Goal: Transaction & Acquisition: Purchase product/service

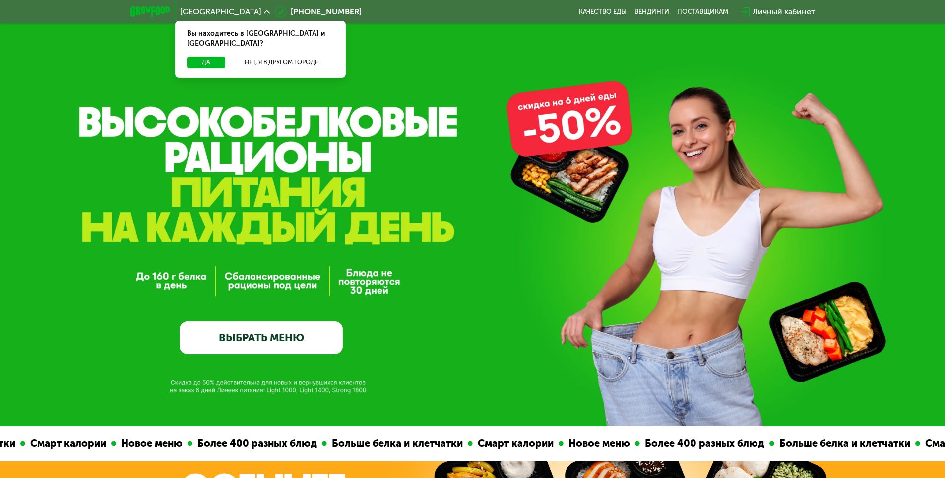
click at [266, 349] on link "ВЫБРАТЬ МЕНЮ" at bounding box center [261, 337] width 163 height 33
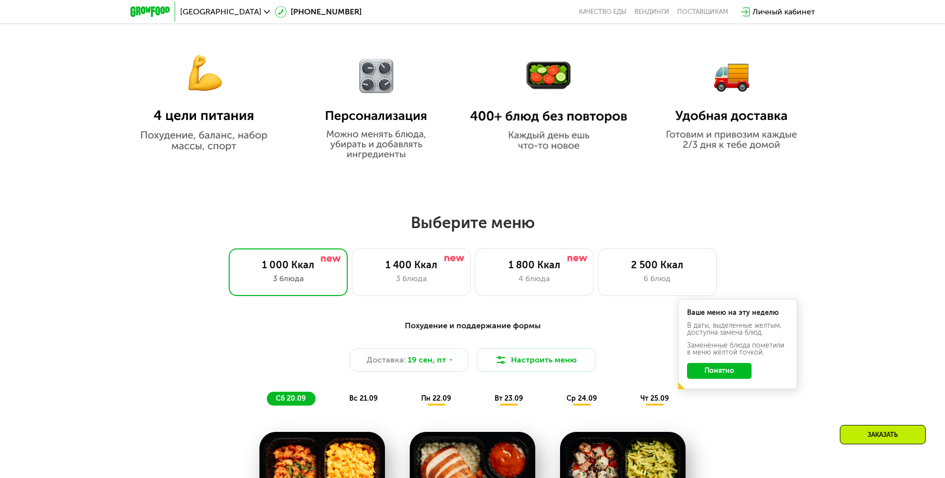
scroll to position [624, 0]
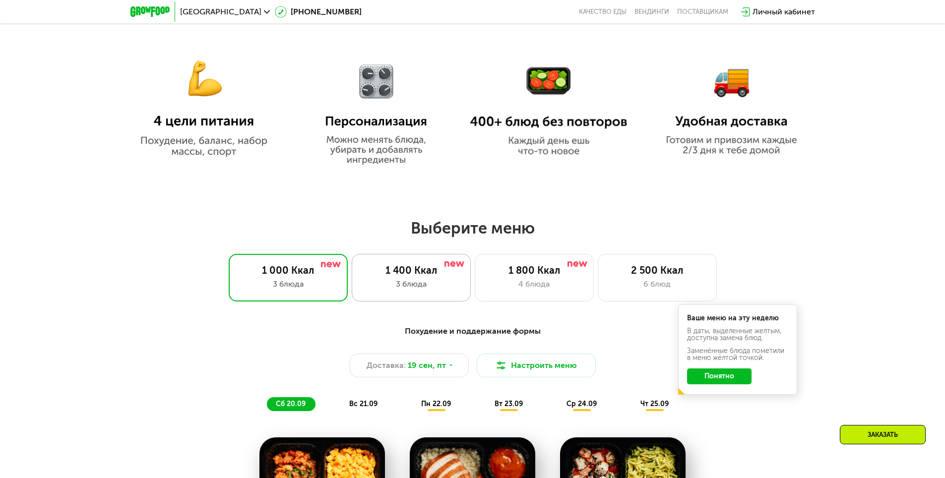
drag, startPoint x: 419, startPoint y: 280, endPoint x: 467, endPoint y: 286, distance: 48.5
click at [419, 280] on div "1 400 Ккал 3 блюда" at bounding box center [411, 278] width 119 height 48
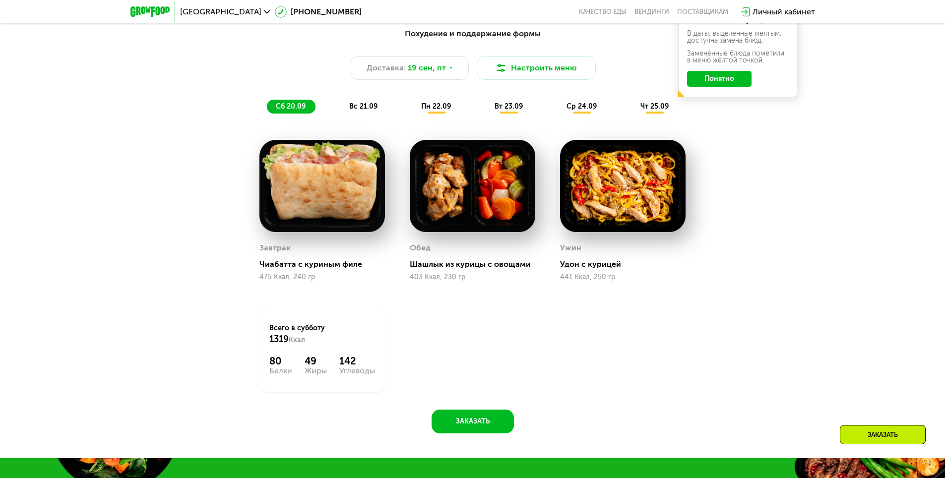
scroll to position [872, 0]
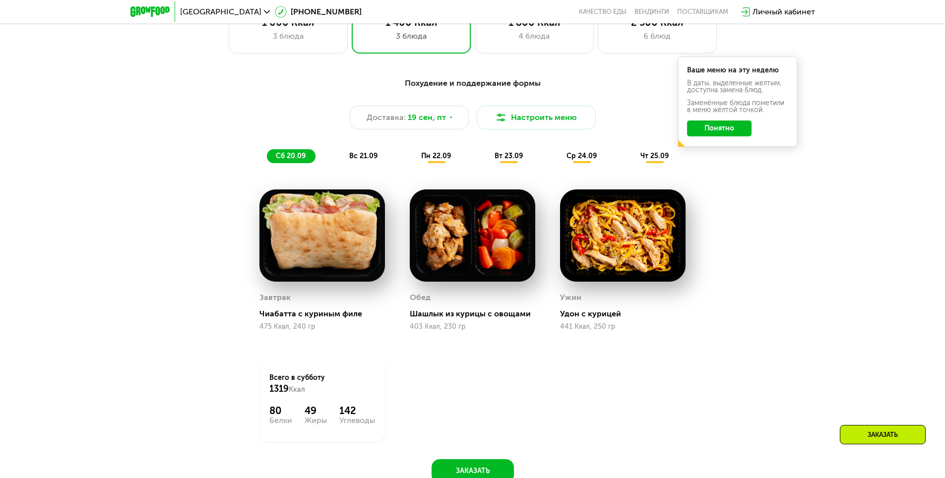
click at [437, 160] on span "пн 22.09" at bounding box center [436, 156] width 30 height 8
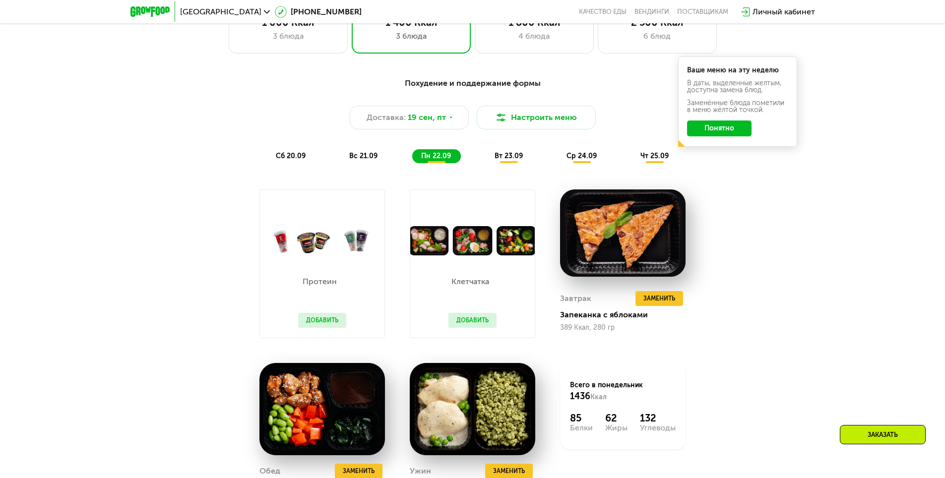
click at [293, 158] on span "сб 20.09" at bounding box center [291, 156] width 30 height 8
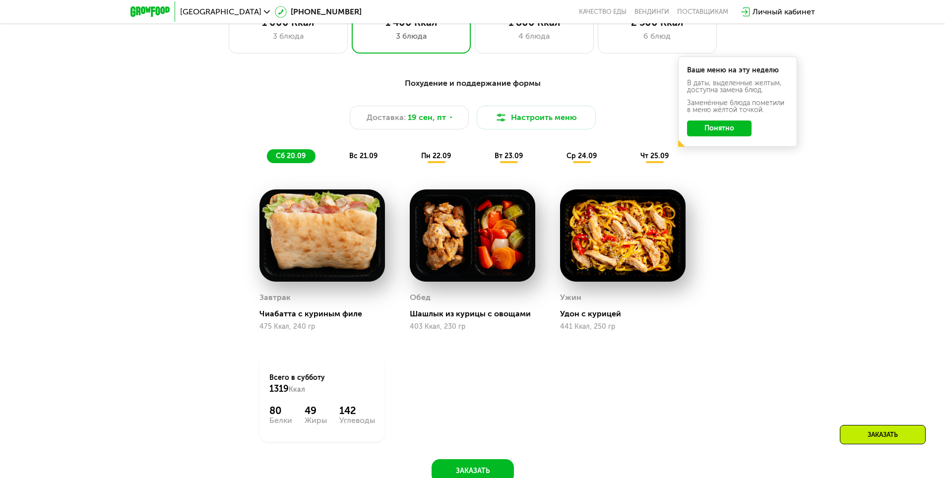
click at [367, 160] on span "вс 21.09" at bounding box center [363, 156] width 28 height 8
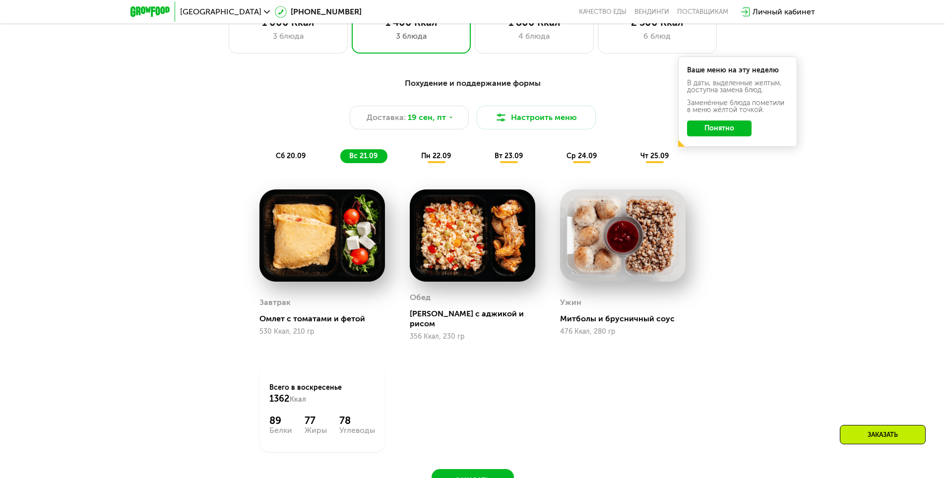
click at [429, 157] on span "пн 22.09" at bounding box center [436, 156] width 30 height 8
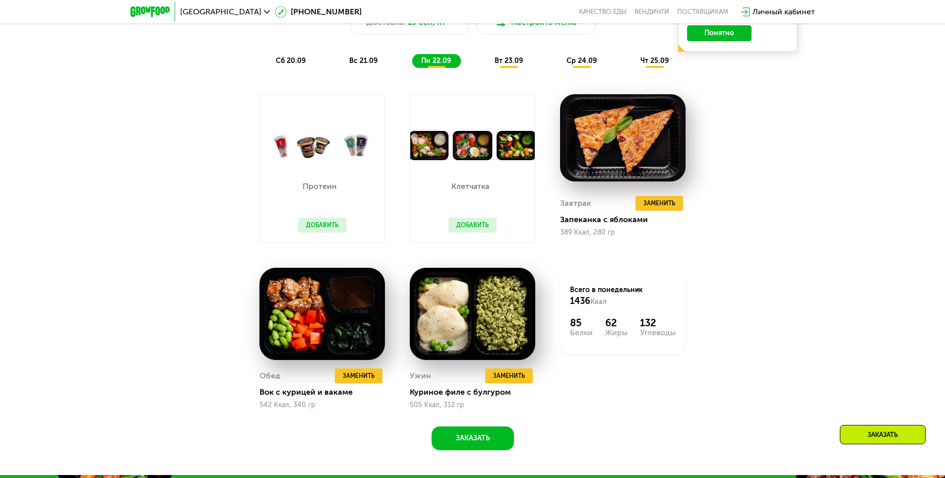
scroll to position [971, 0]
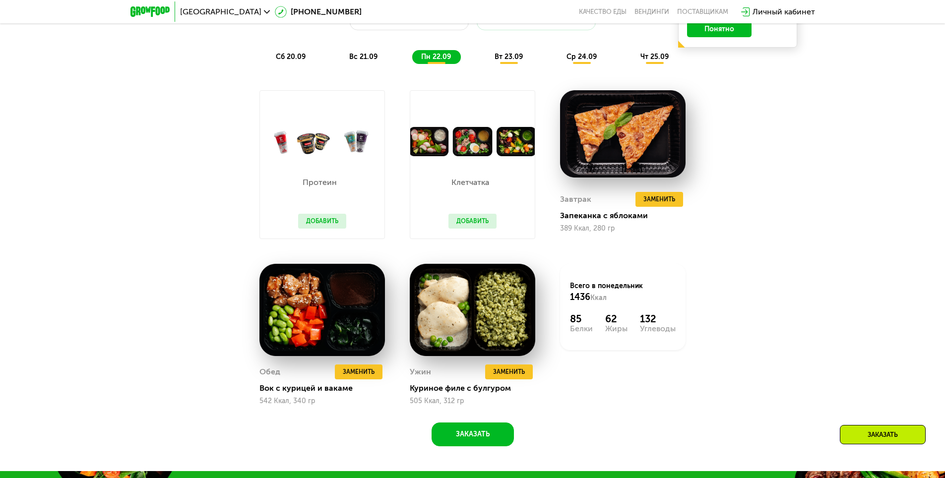
click at [515, 64] on div "вт 23.09" at bounding box center [509, 57] width 47 height 14
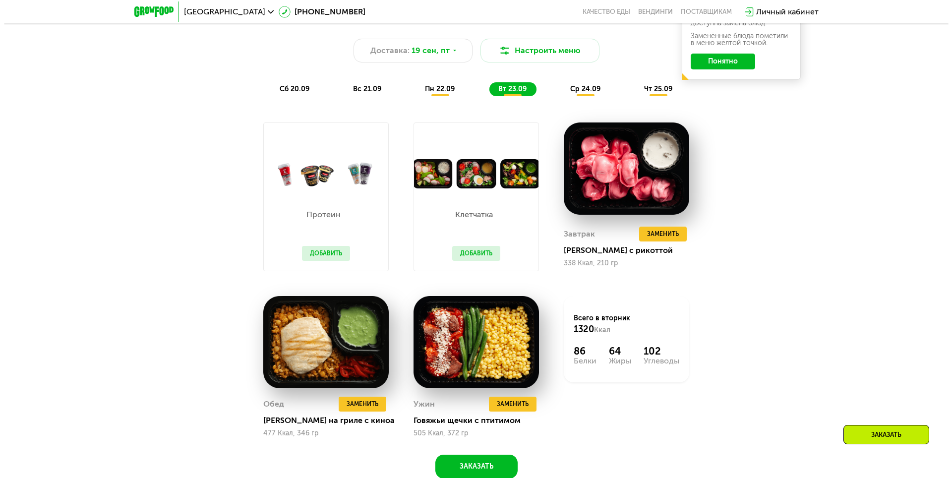
scroll to position [922, 0]
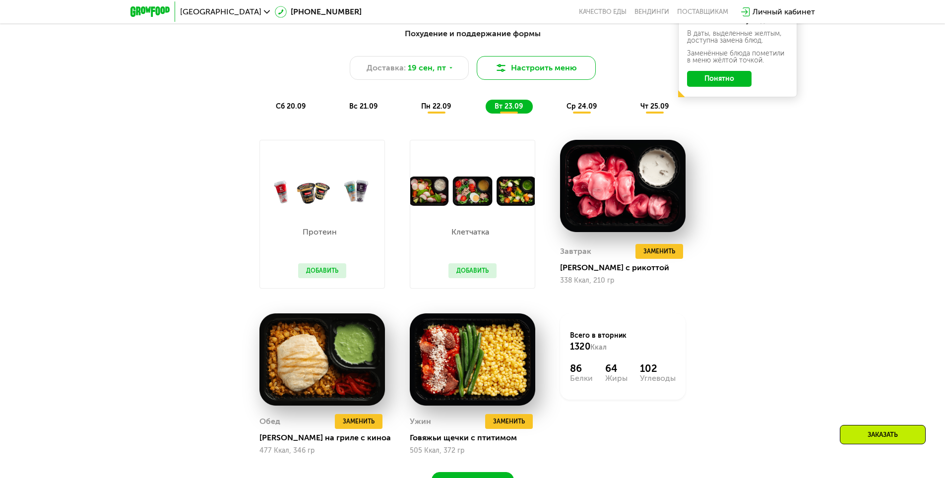
click at [551, 62] on button "Настроить меню" at bounding box center [536, 68] width 119 height 24
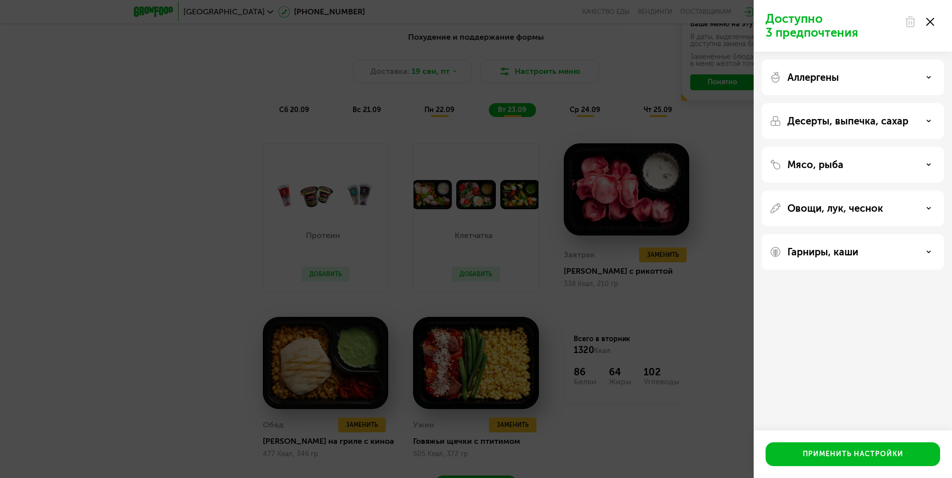
click at [905, 158] on div "Мясо, рыба" at bounding box center [853, 165] width 183 height 36
click at [924, 166] on div "Мясо, рыба" at bounding box center [853, 165] width 167 height 12
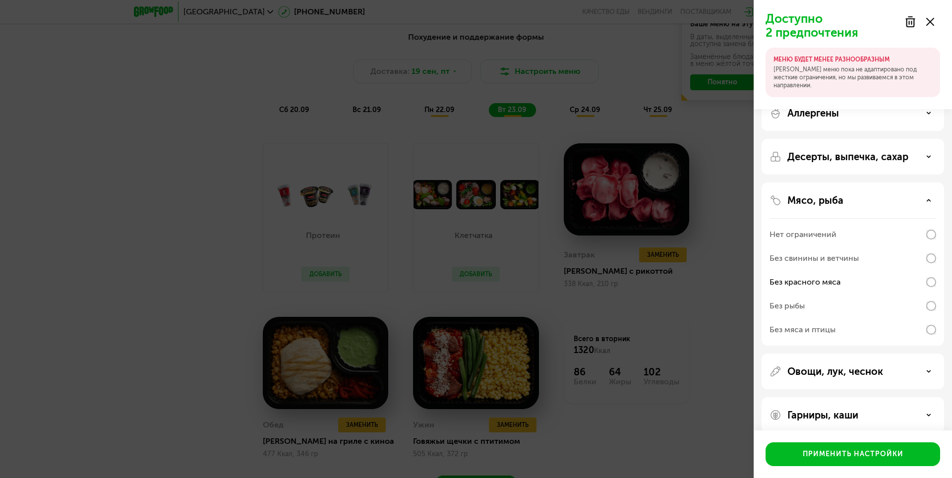
scroll to position [26, 0]
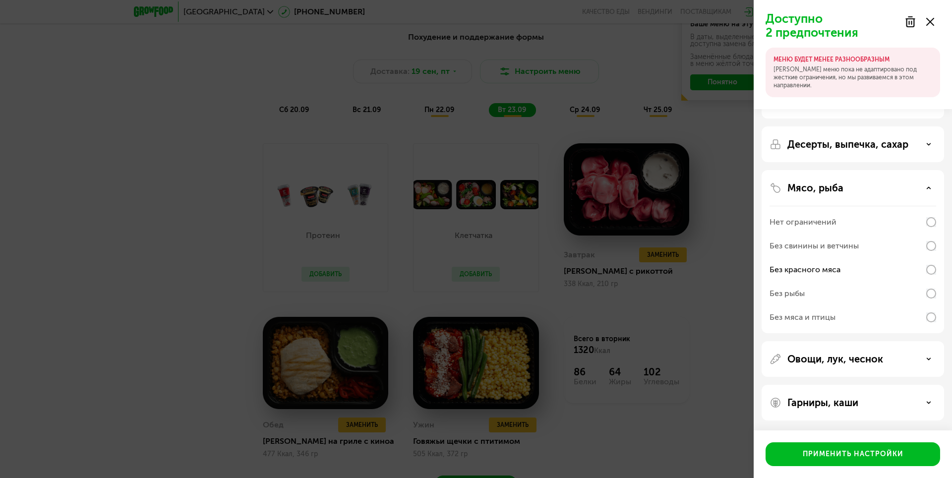
click at [876, 359] on p "Овощи, лук, чеснок" at bounding box center [836, 359] width 96 height 12
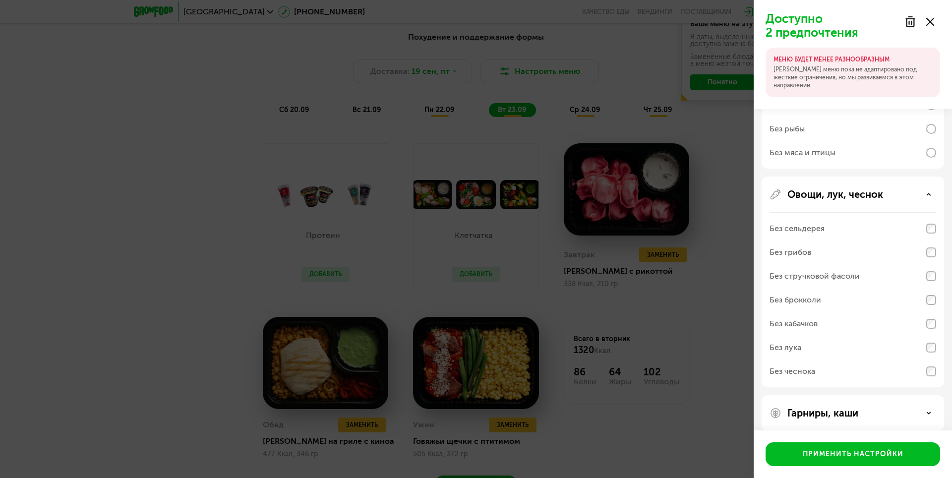
scroll to position [201, 0]
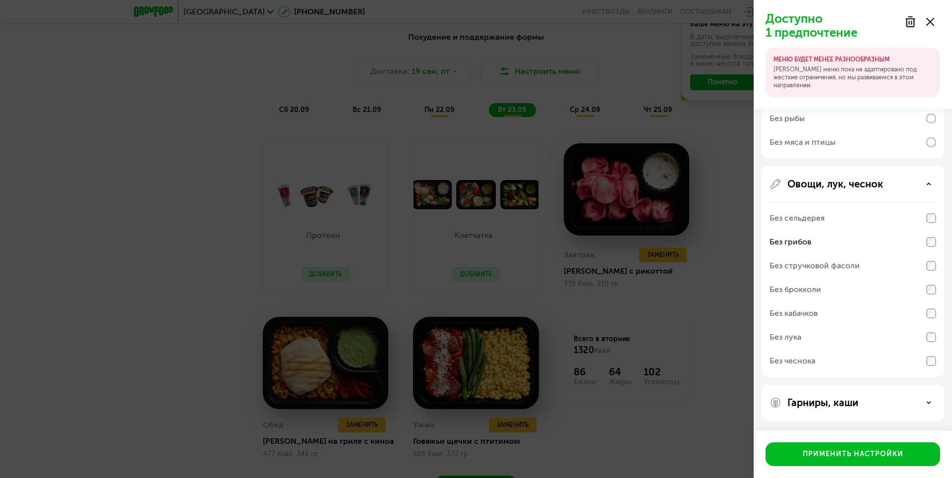
click at [902, 402] on div "Гарниры, каши" at bounding box center [853, 403] width 167 height 12
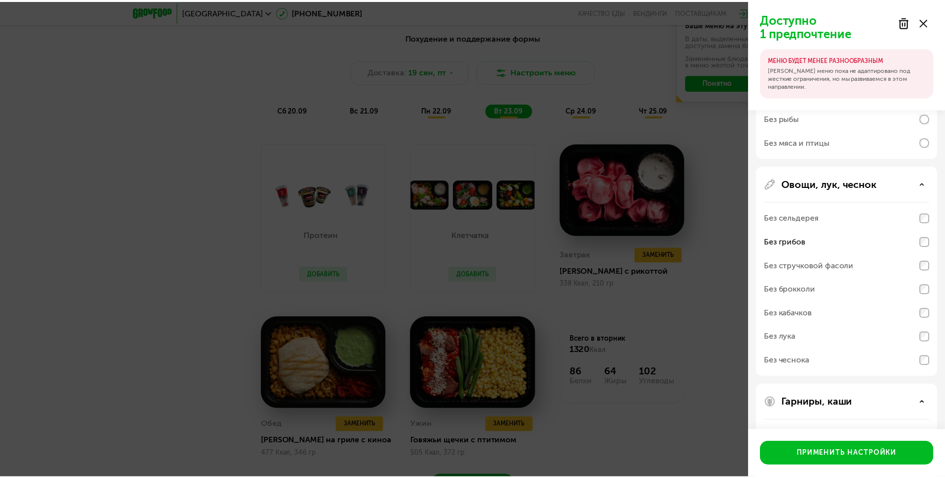
scroll to position [329, 0]
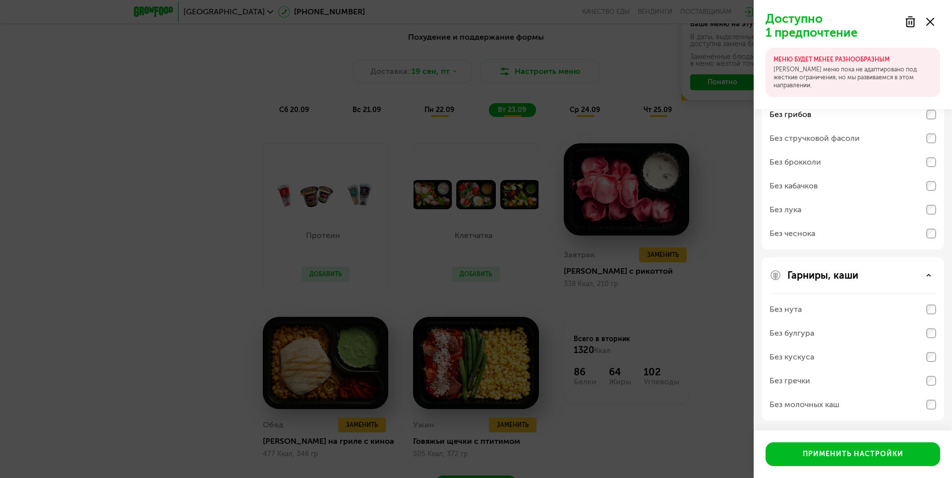
click at [876, 401] on div "Без молочных каш" at bounding box center [853, 405] width 167 height 24
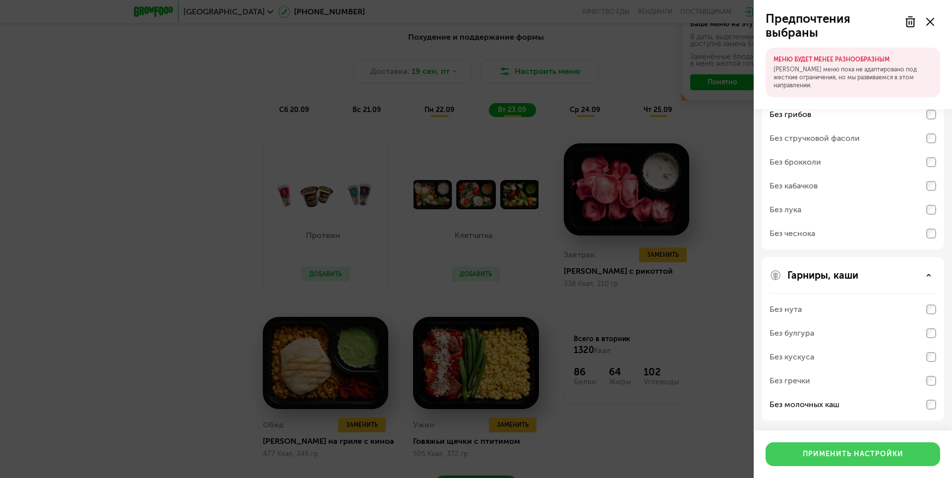
click at [862, 455] on div "Применить настройки" at bounding box center [853, 454] width 101 height 10
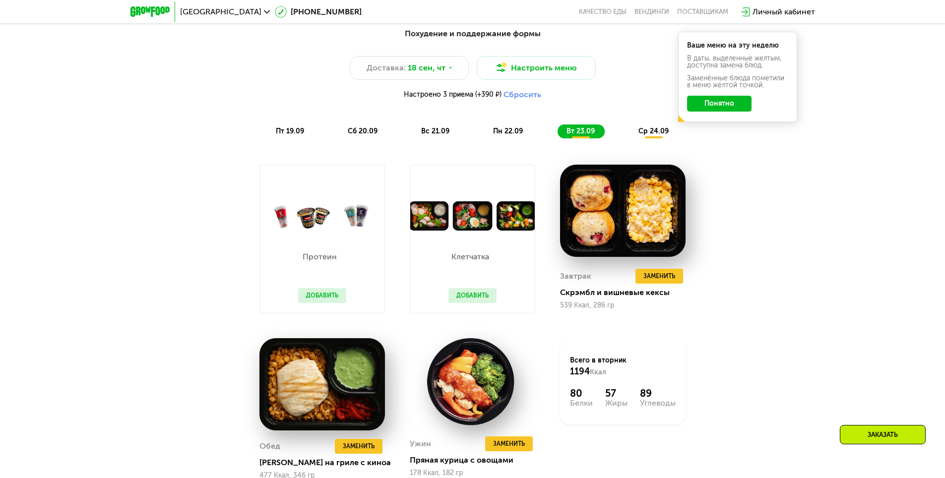
click at [744, 110] on button "Понятно" at bounding box center [719, 104] width 64 height 16
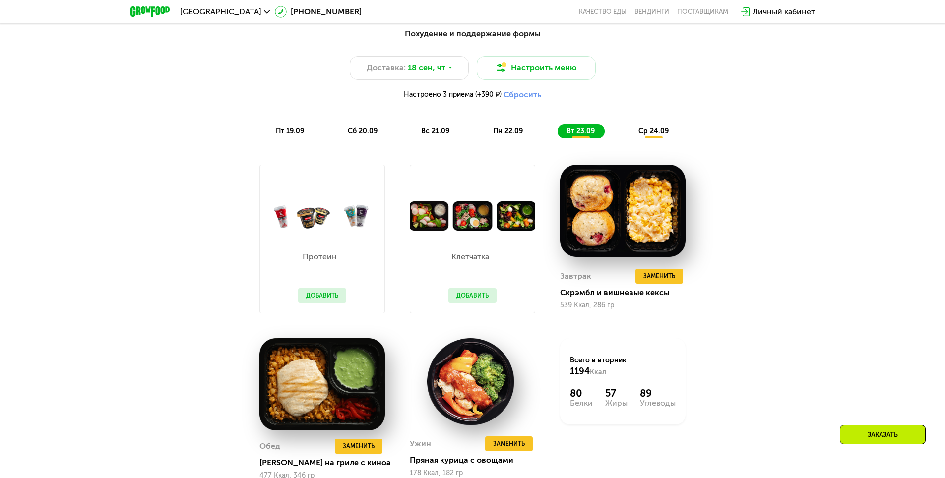
click at [360, 131] on span "сб 20.09" at bounding box center [363, 131] width 30 height 8
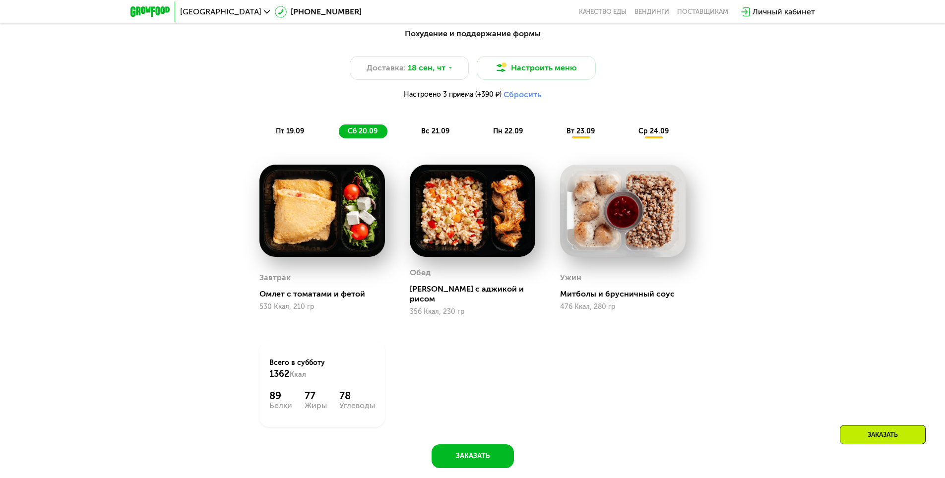
click at [441, 138] on div "вс 21.09" at bounding box center [435, 132] width 47 height 14
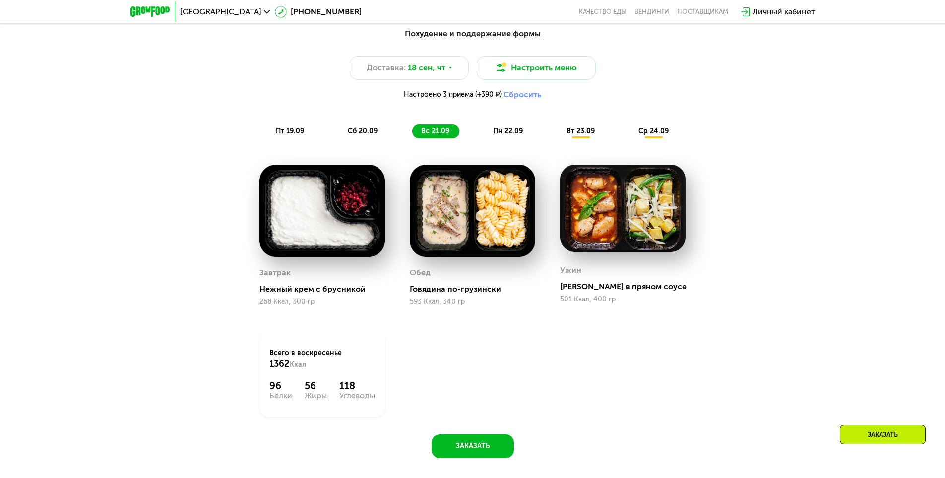
click at [330, 223] on img at bounding box center [321, 211] width 125 height 92
click at [281, 294] on div "Нежный крем с брусникой" at bounding box center [325, 289] width 133 height 10
click at [517, 127] on div "пн 22.09" at bounding box center [508, 132] width 49 height 14
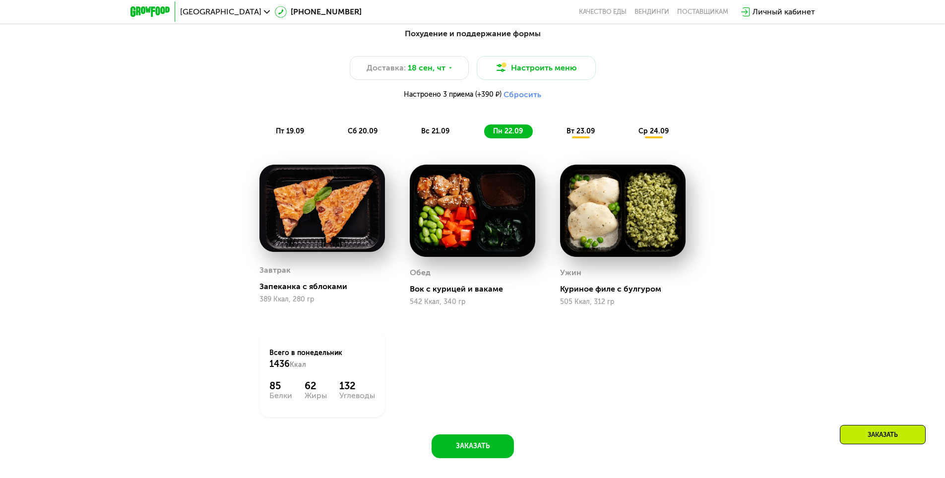
click at [591, 132] on span "вт 23.09" at bounding box center [580, 131] width 28 height 8
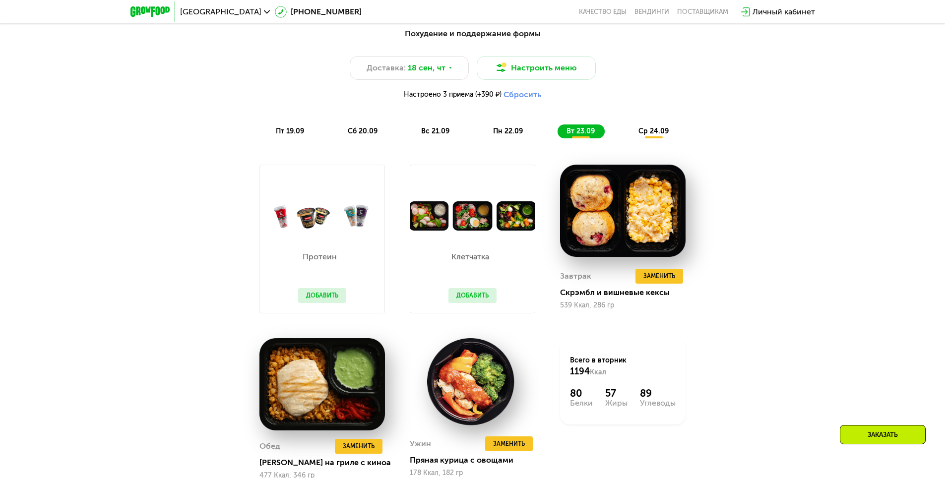
scroll to position [971, 0]
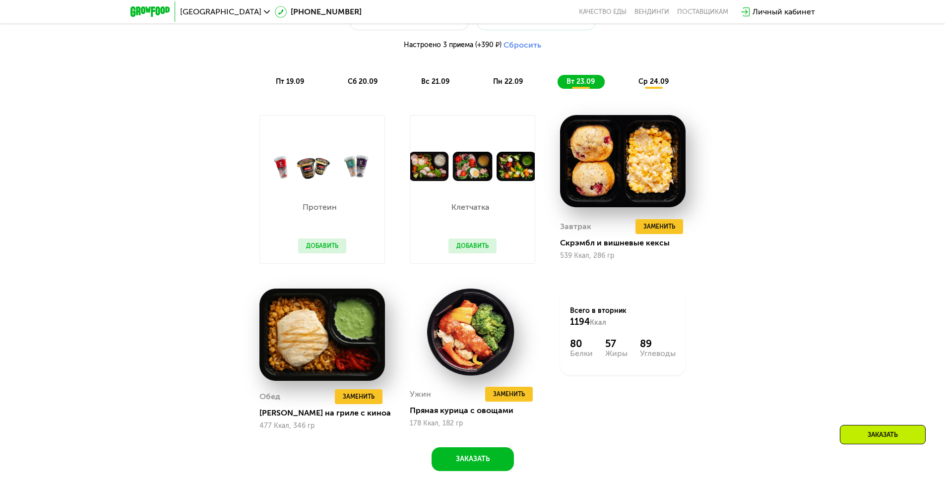
click at [655, 82] on span "ср 24.09" at bounding box center [653, 81] width 30 height 8
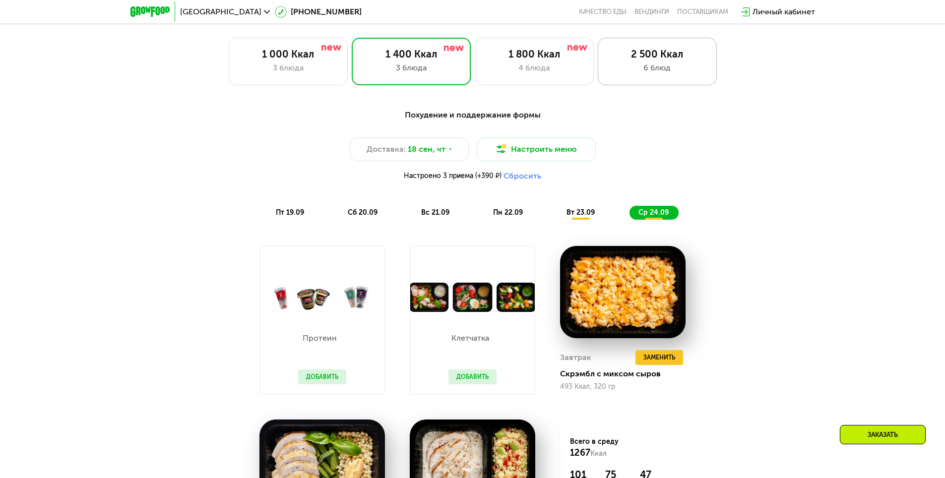
scroll to position [723, 0]
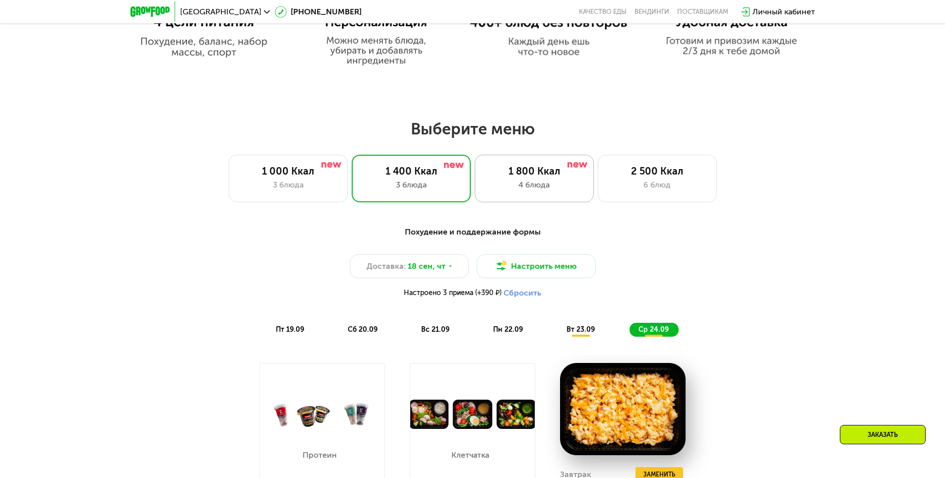
drag, startPoint x: 544, startPoint y: 176, endPoint x: 554, endPoint y: 180, distance: 10.5
click at [545, 176] on div "1 800 Ккал" at bounding box center [534, 171] width 98 height 12
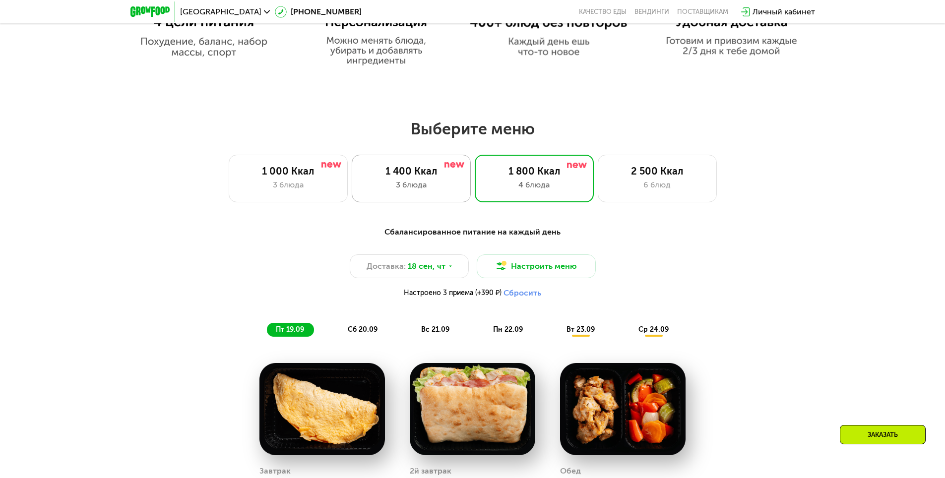
click at [428, 197] on div "1 400 Ккал 3 блюда" at bounding box center [411, 179] width 119 height 48
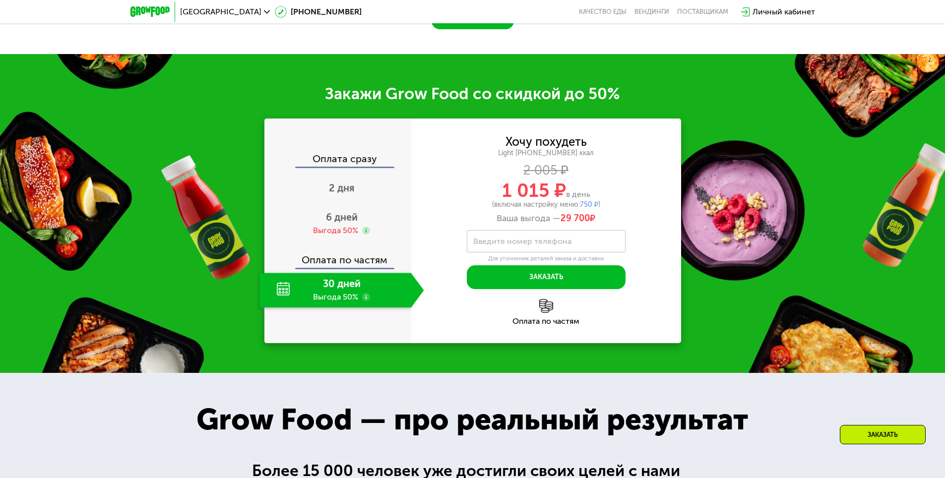
scroll to position [1368, 0]
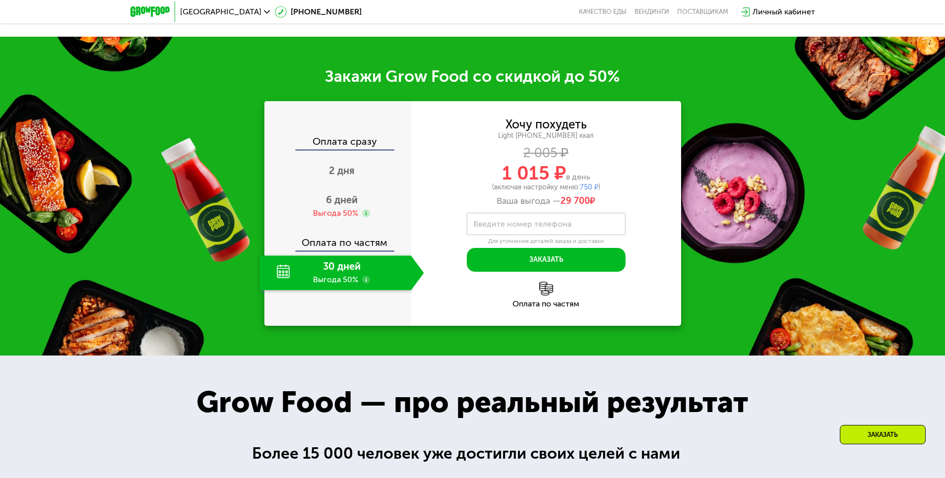
click at [344, 270] on div "30 дней Выгода 50%" at bounding box center [335, 272] width 152 height 35
click at [346, 172] on span "2 дня" at bounding box center [342, 171] width 26 height 12
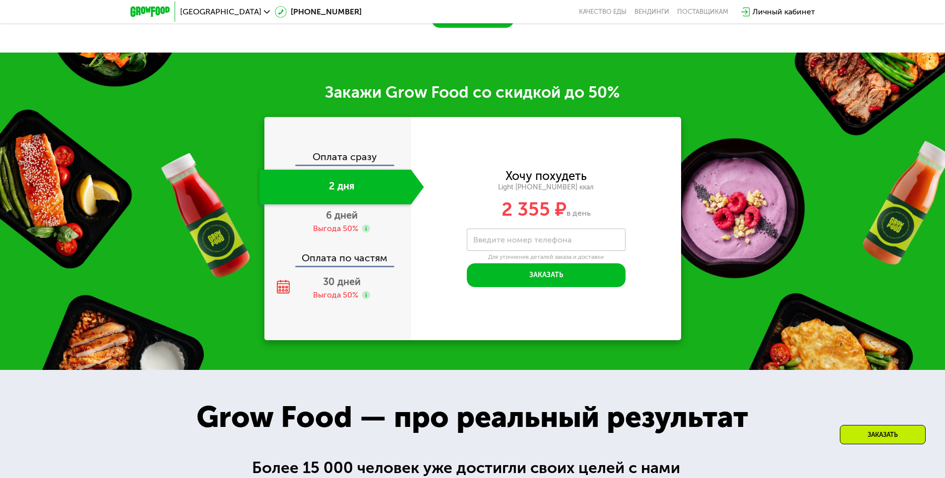
scroll to position [1384, 0]
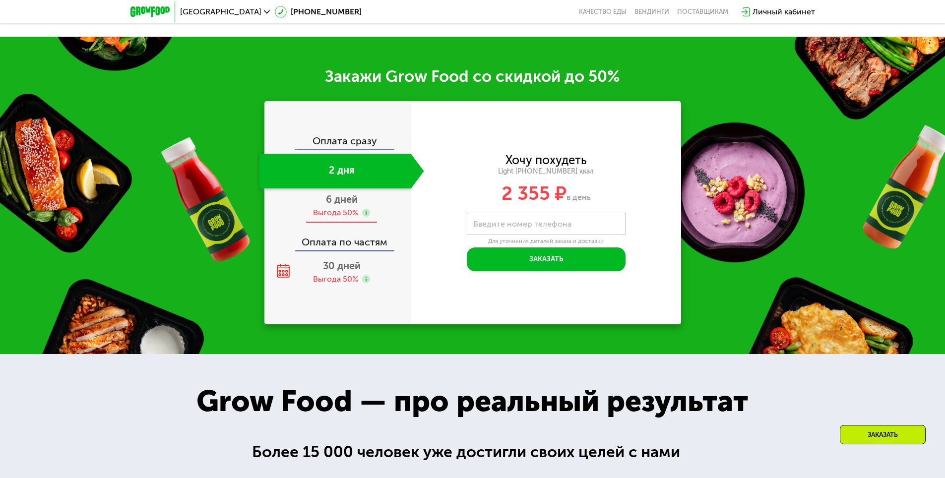
click at [330, 205] on span "6 дней" at bounding box center [342, 199] width 32 height 12
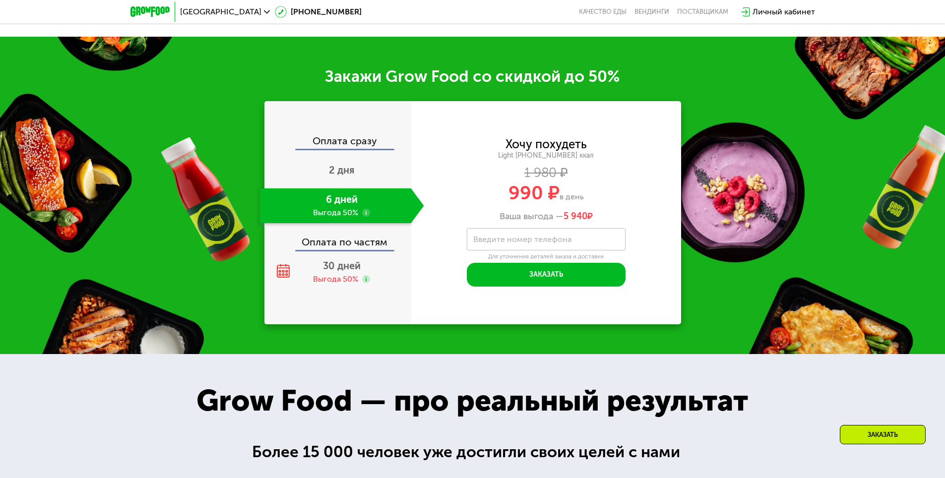
scroll to position [1368, 0]
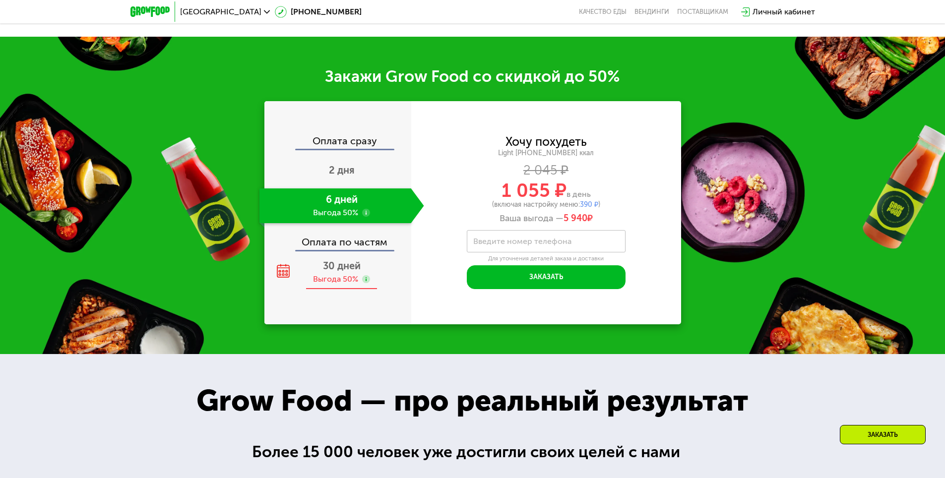
click at [337, 271] on span "30 дней" at bounding box center [342, 266] width 38 height 12
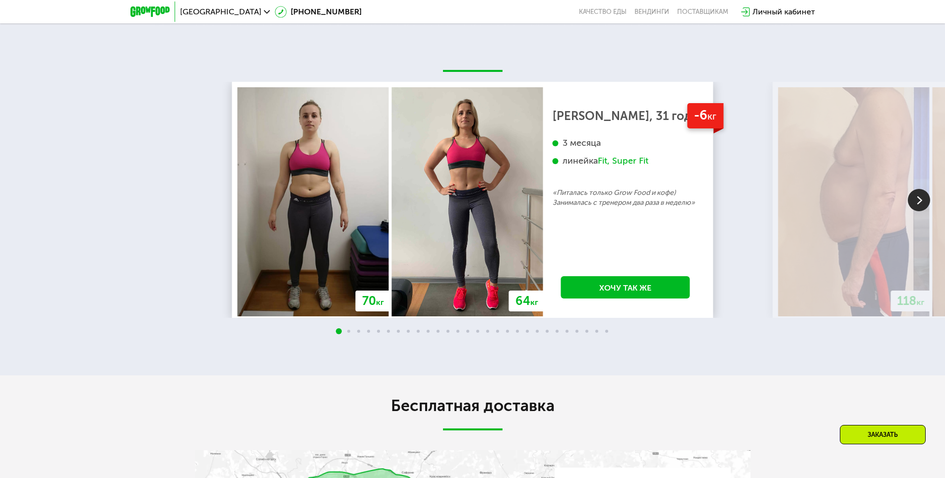
scroll to position [2211, 0]
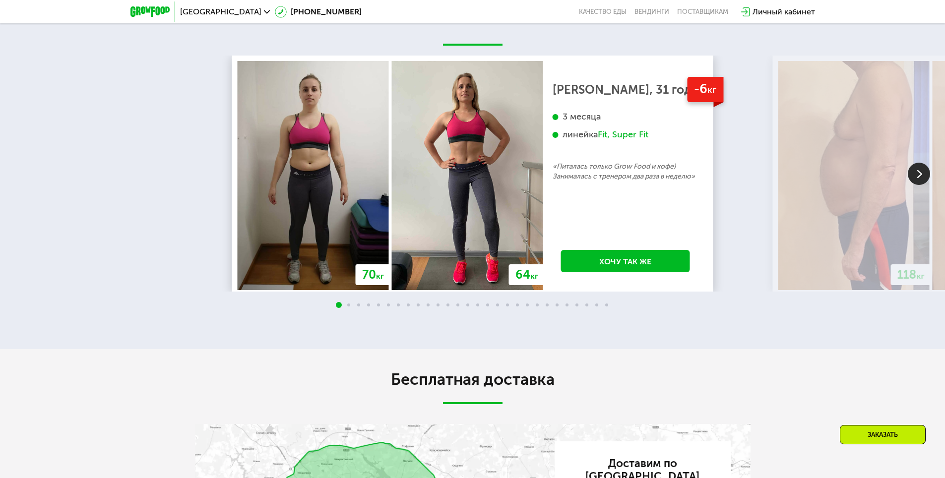
click at [916, 179] on img at bounding box center [919, 174] width 22 height 22
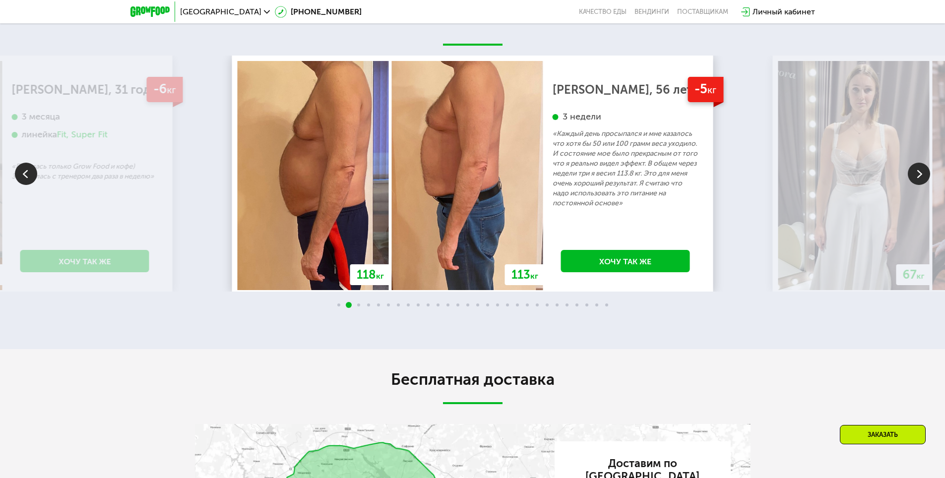
click at [916, 179] on img at bounding box center [919, 174] width 22 height 22
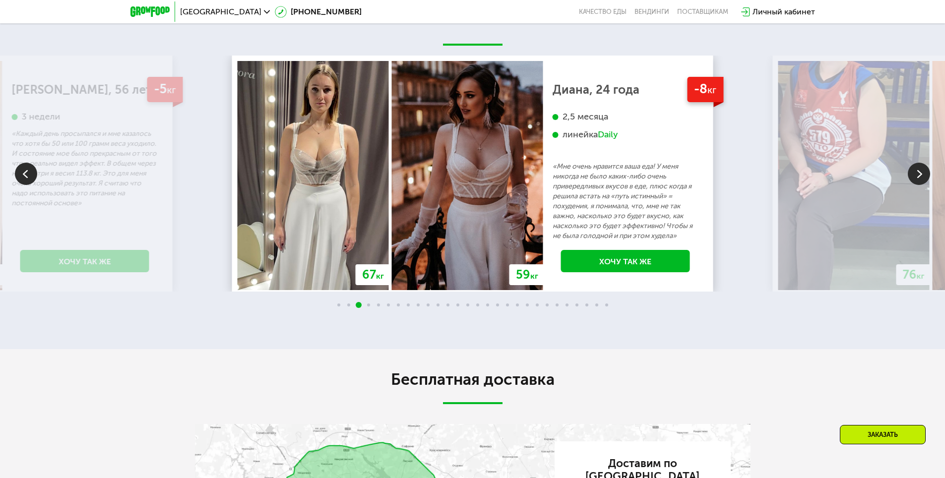
click at [916, 179] on img at bounding box center [919, 174] width 22 height 22
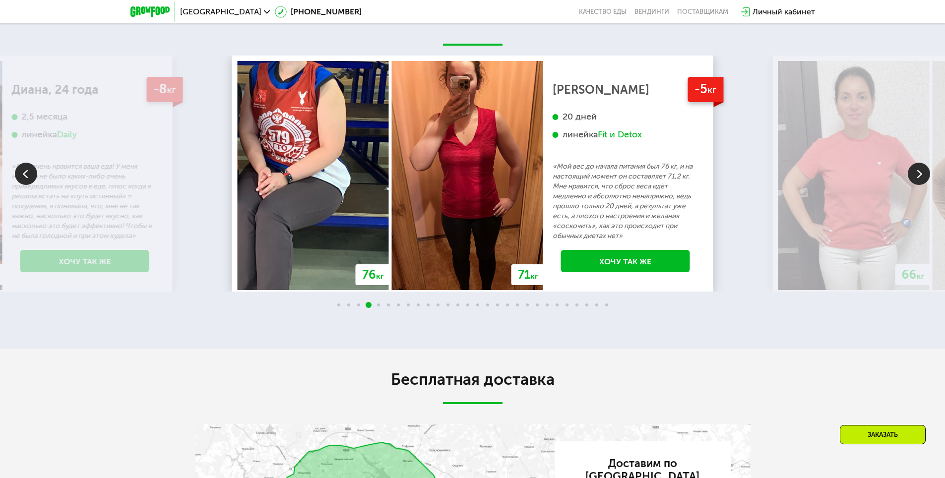
click at [916, 179] on img at bounding box center [919, 174] width 22 height 22
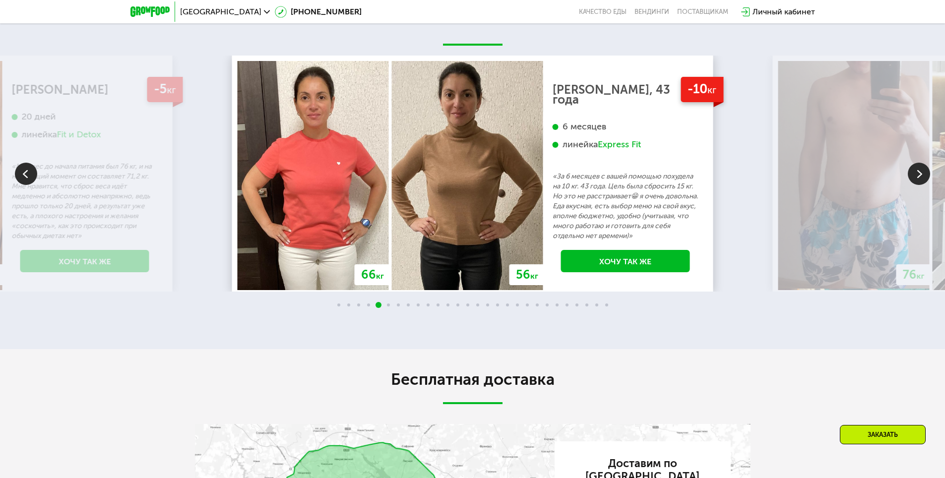
click at [916, 179] on img at bounding box center [919, 174] width 22 height 22
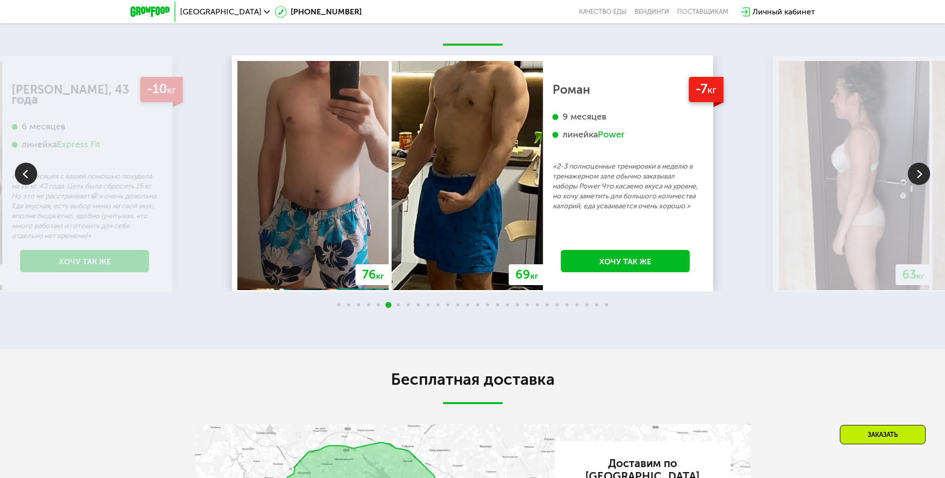
click at [916, 179] on img at bounding box center [919, 174] width 22 height 22
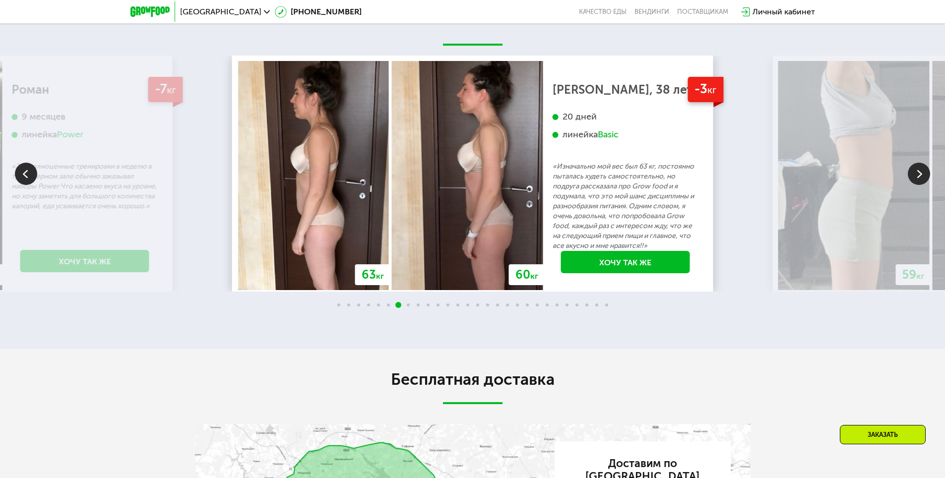
click at [916, 179] on img at bounding box center [919, 174] width 22 height 22
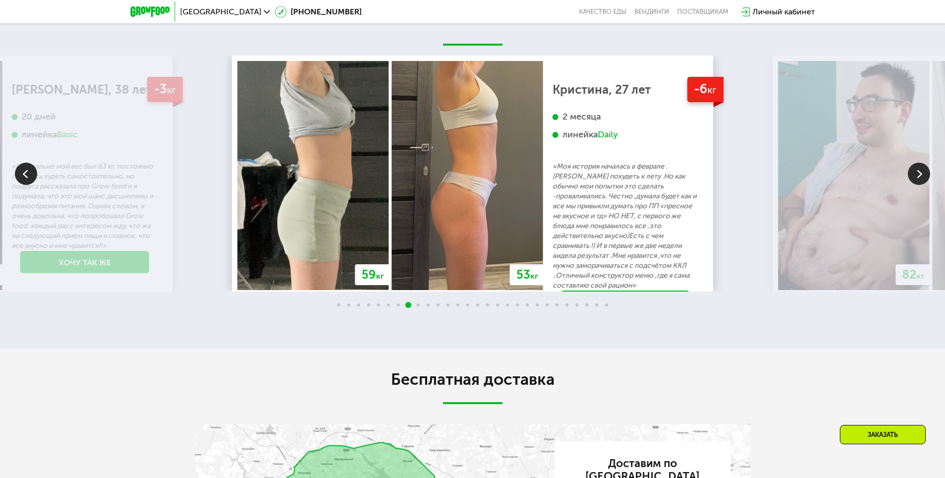
click at [912, 176] on img at bounding box center [919, 174] width 22 height 22
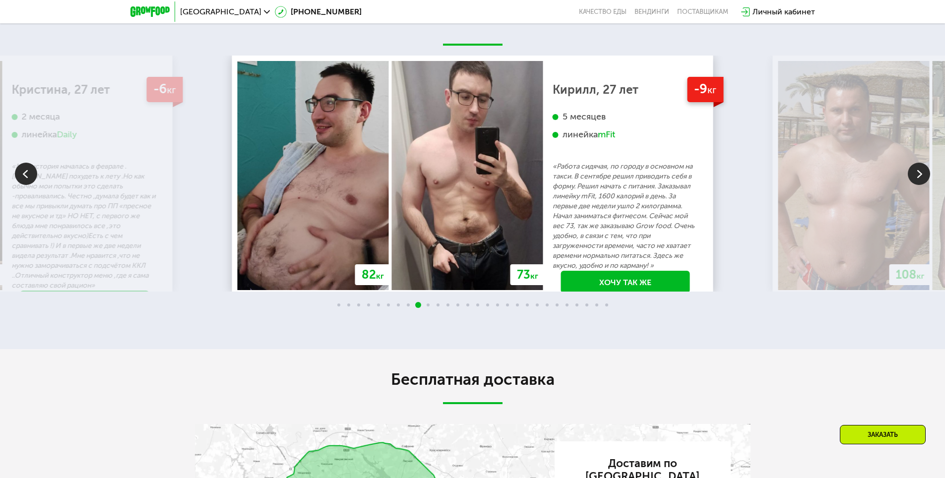
click at [924, 178] on img at bounding box center [919, 174] width 22 height 22
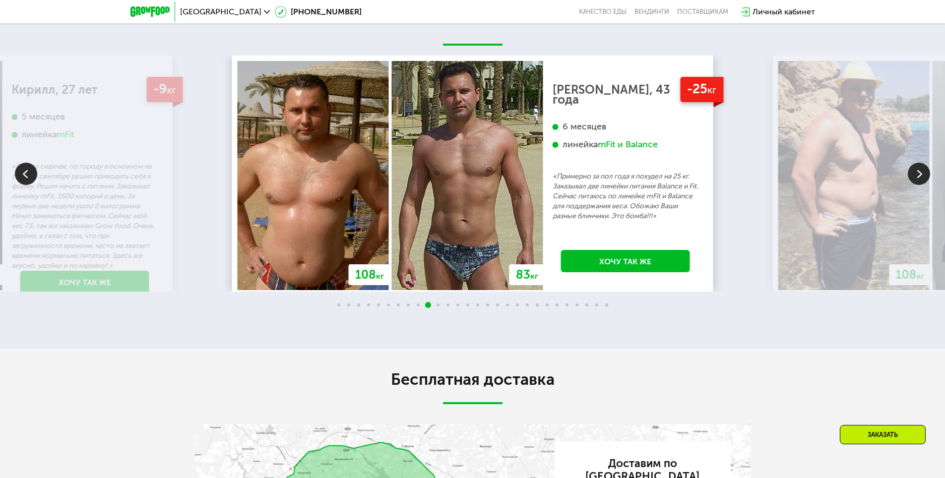
click at [924, 180] on img at bounding box center [919, 174] width 22 height 22
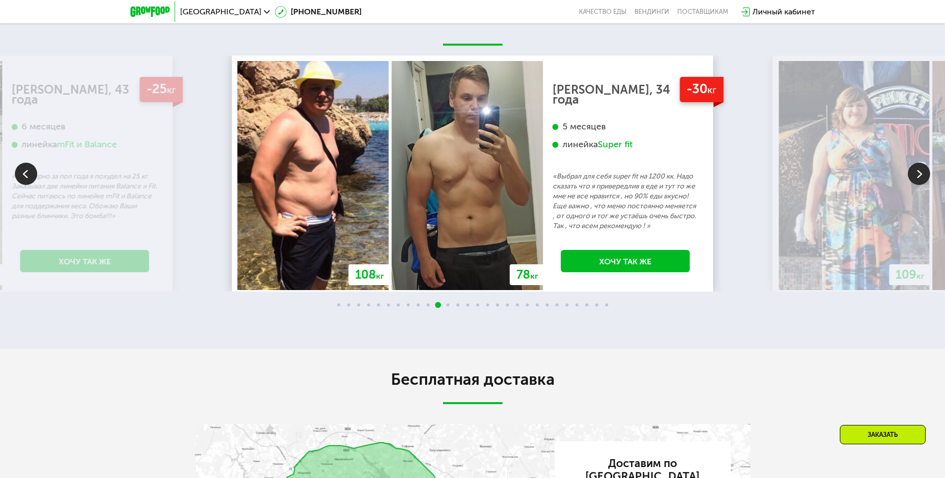
click at [924, 180] on img at bounding box center [919, 174] width 22 height 22
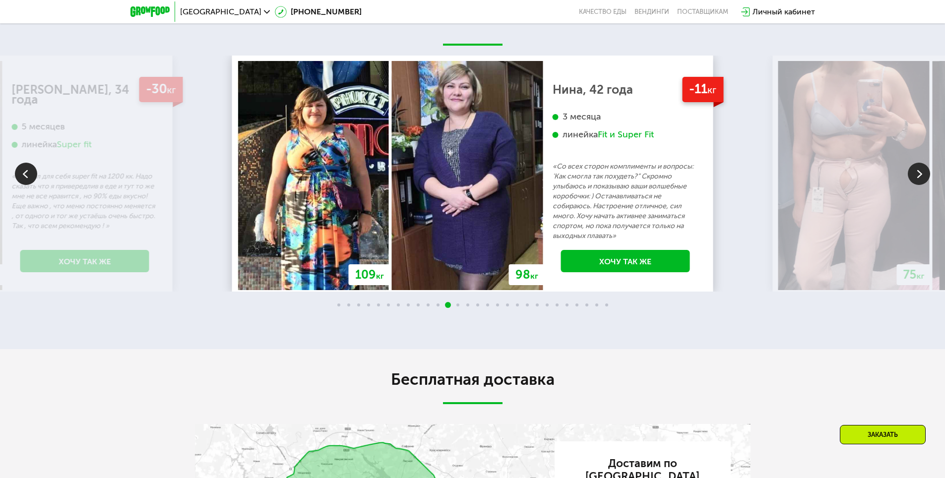
click at [924, 180] on img at bounding box center [919, 174] width 22 height 22
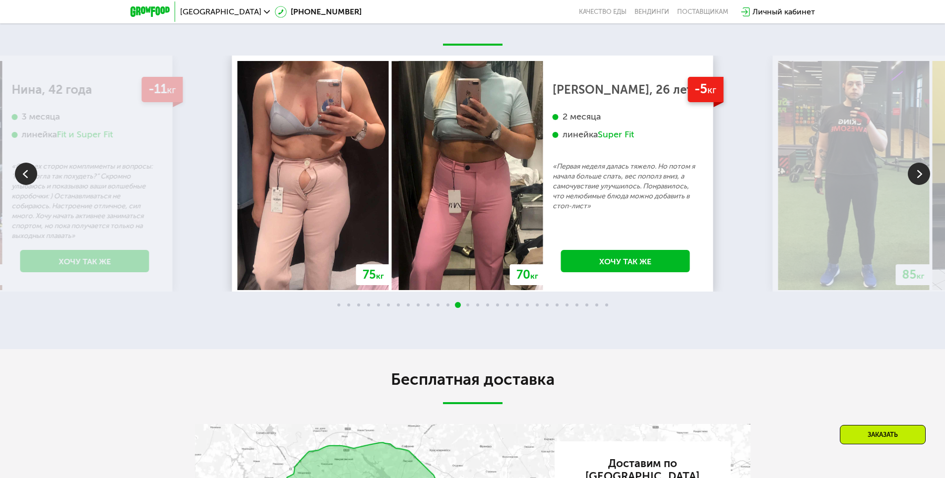
click at [924, 180] on img at bounding box center [919, 174] width 22 height 22
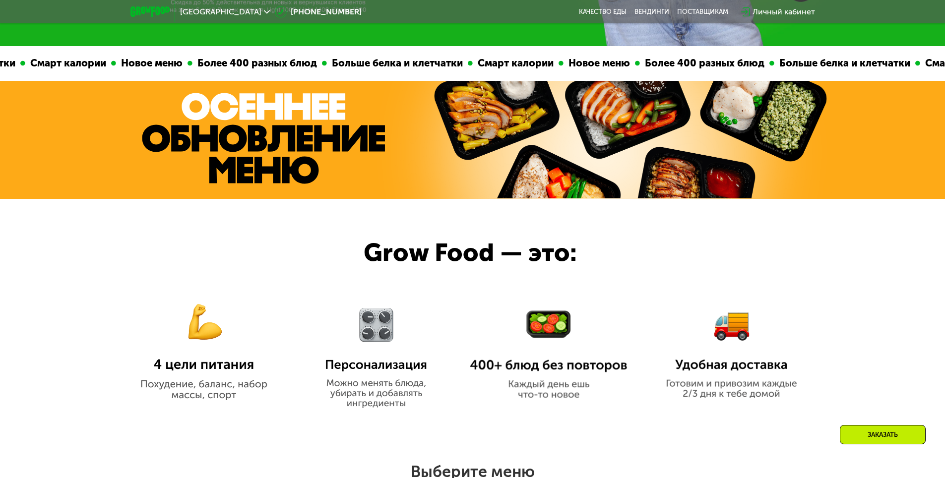
scroll to position [0, 0]
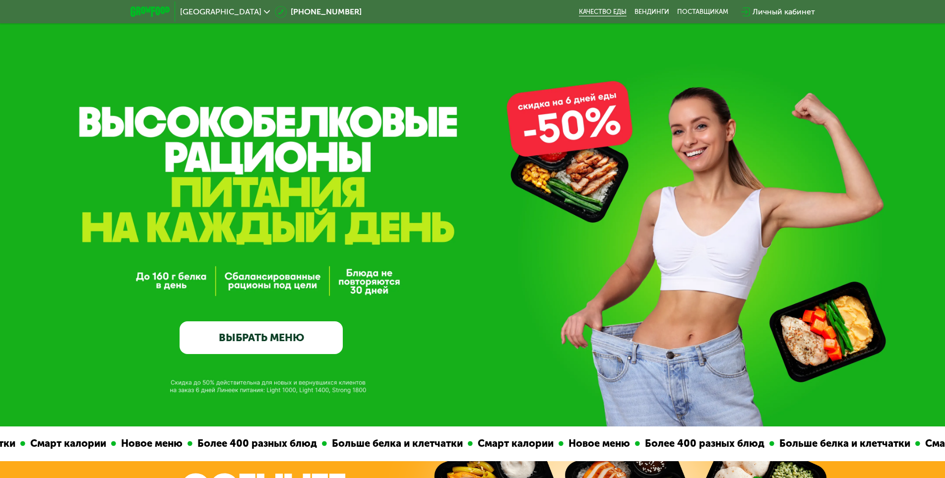
click at [601, 10] on link "Качество еды" at bounding box center [603, 12] width 48 height 8
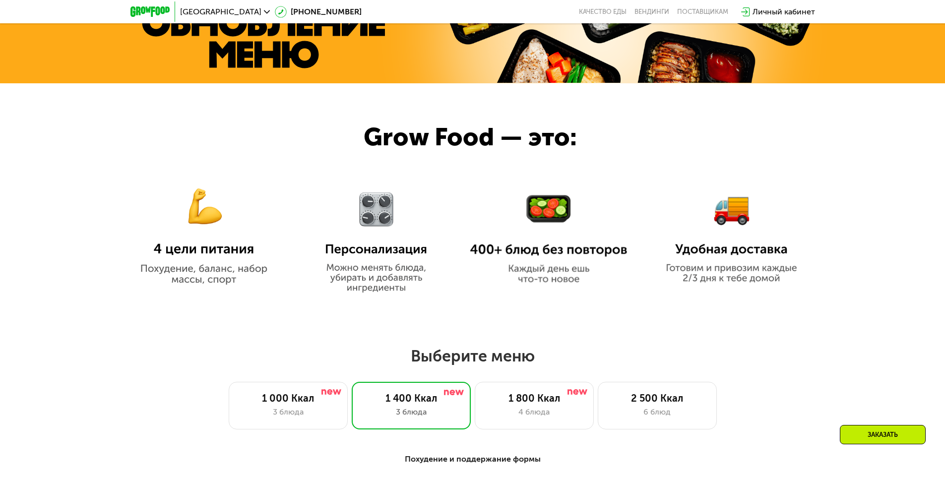
scroll to position [744, 0]
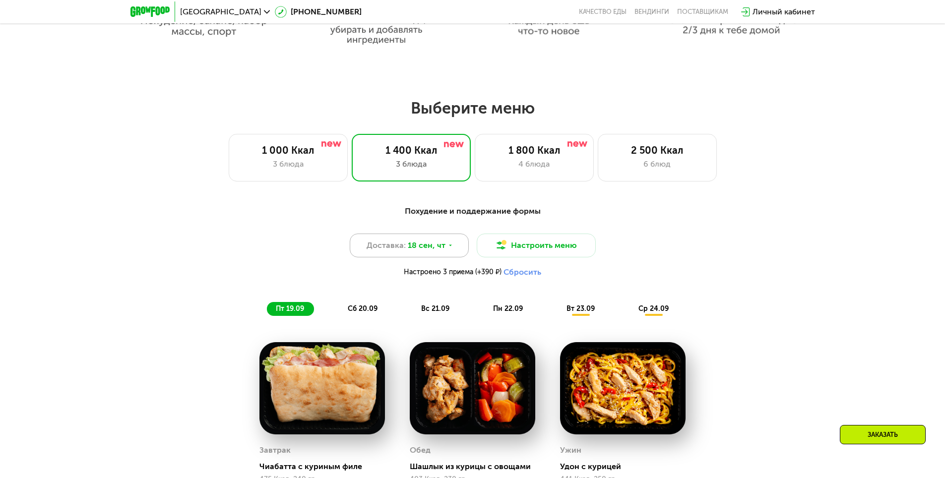
click at [419, 250] on span "18 сен, чт" at bounding box center [427, 246] width 38 height 12
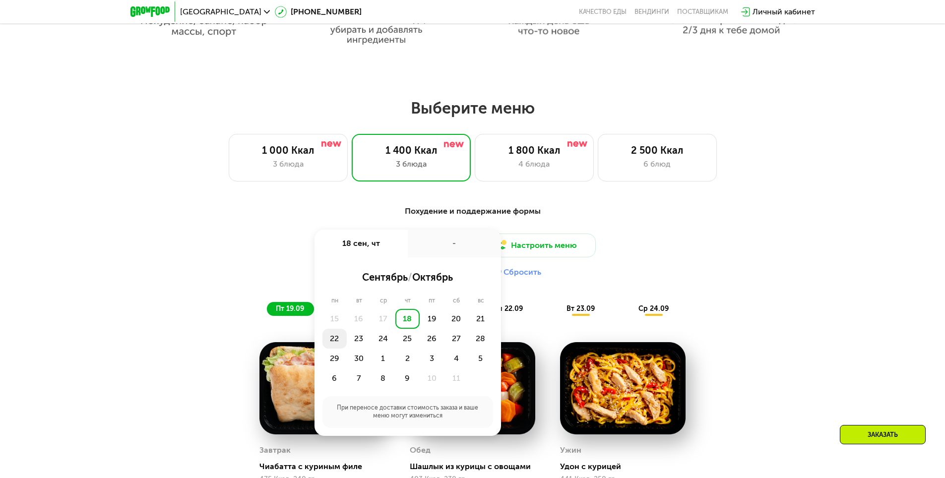
click at [335, 339] on div "22" at bounding box center [334, 339] width 24 height 20
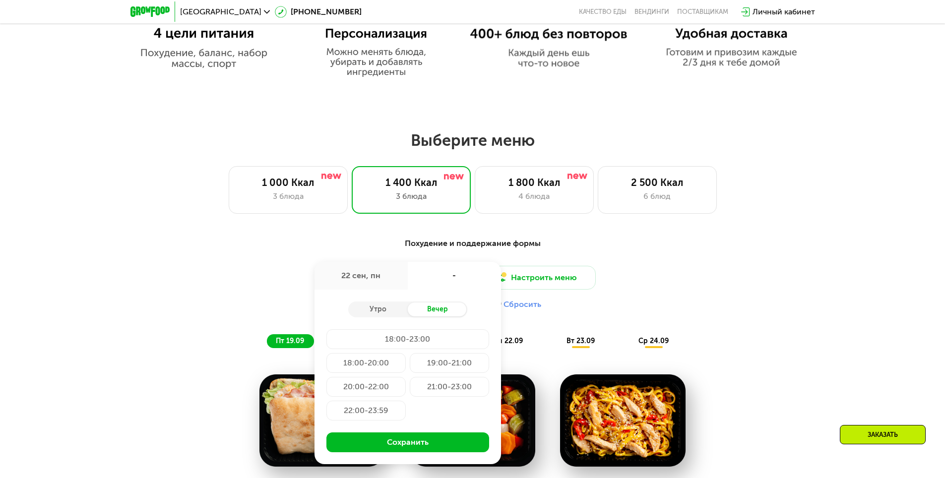
scroll to position [694, 0]
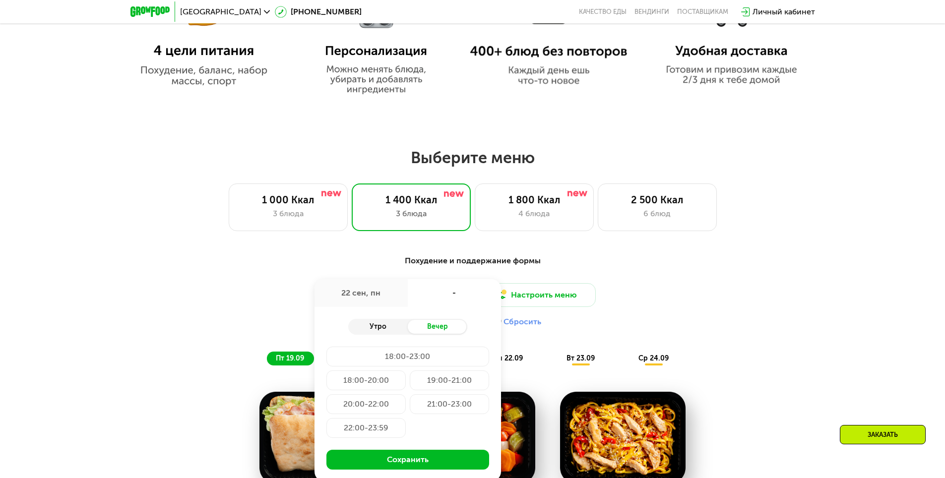
click at [372, 333] on div "Утро" at bounding box center [378, 327] width 60 height 14
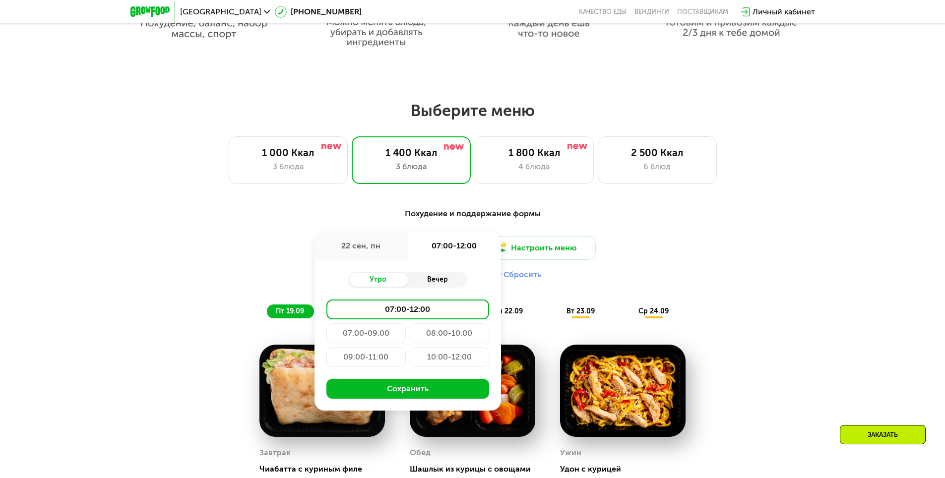
scroll to position [744, 0]
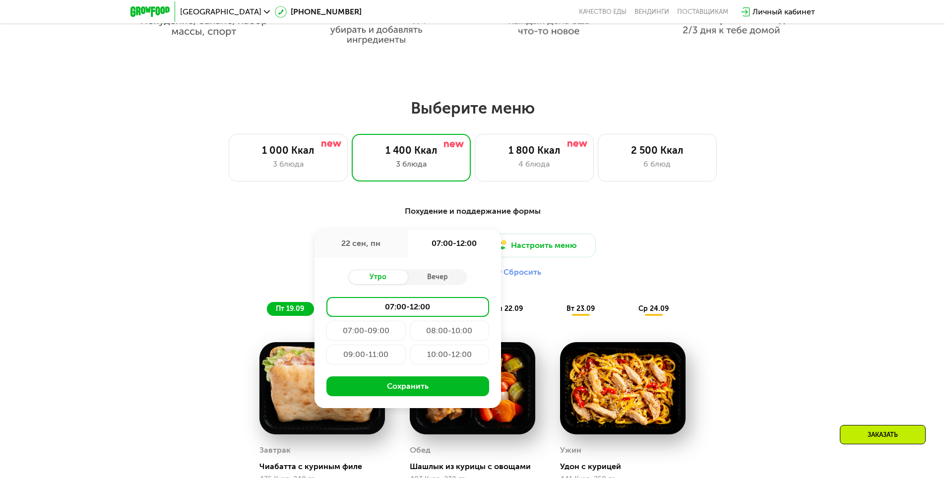
click at [389, 332] on div "07:00-09:00" at bounding box center [365, 331] width 79 height 20
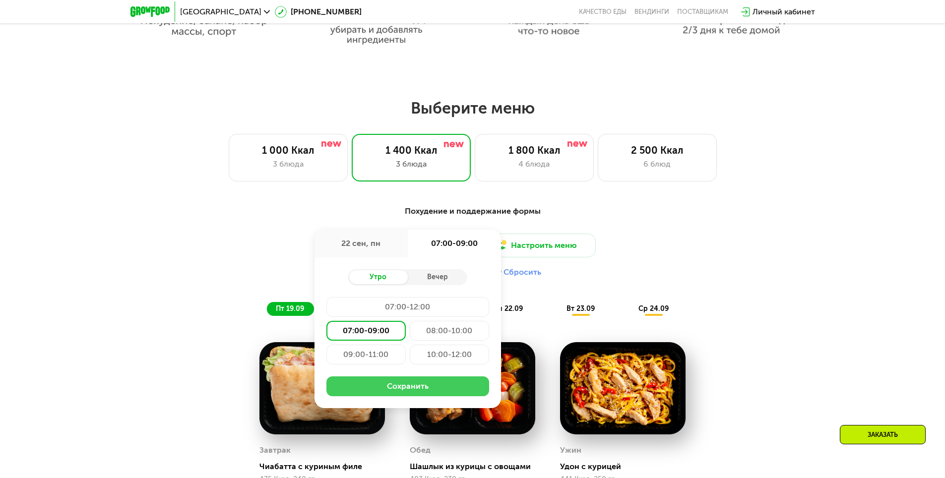
click at [399, 391] on button "Сохранить" at bounding box center [407, 386] width 163 height 20
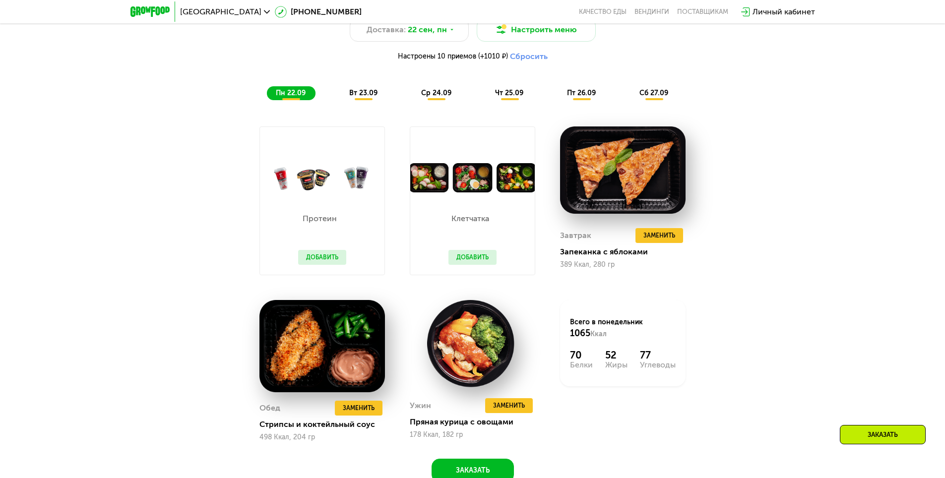
scroll to position [942, 0]
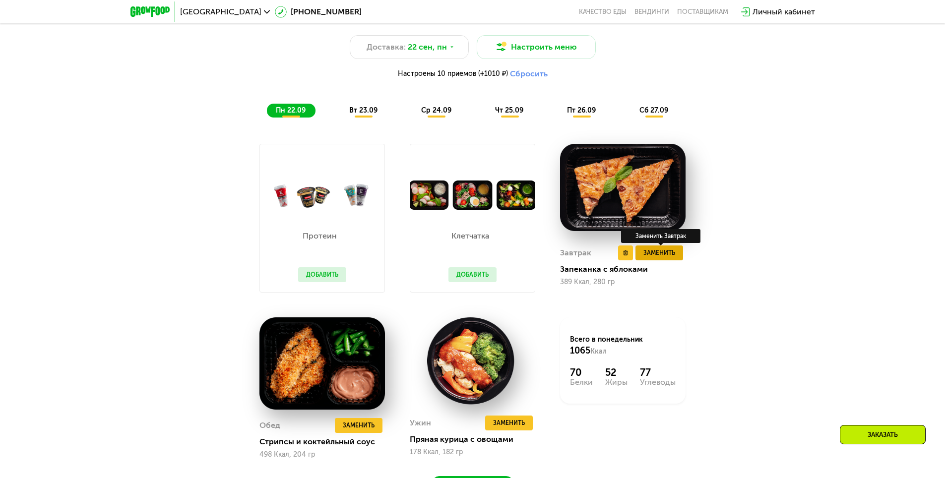
click at [652, 258] on span "Заменить" at bounding box center [659, 253] width 32 height 10
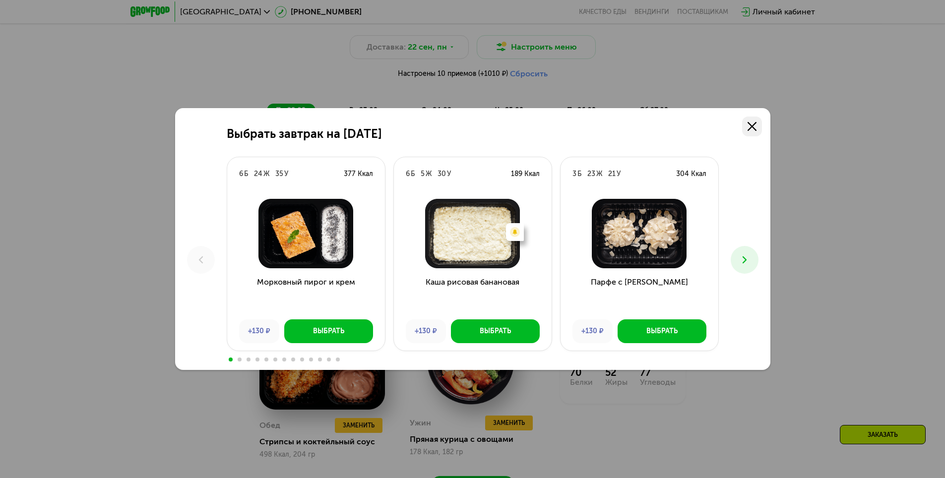
click at [750, 130] on icon at bounding box center [752, 126] width 9 height 9
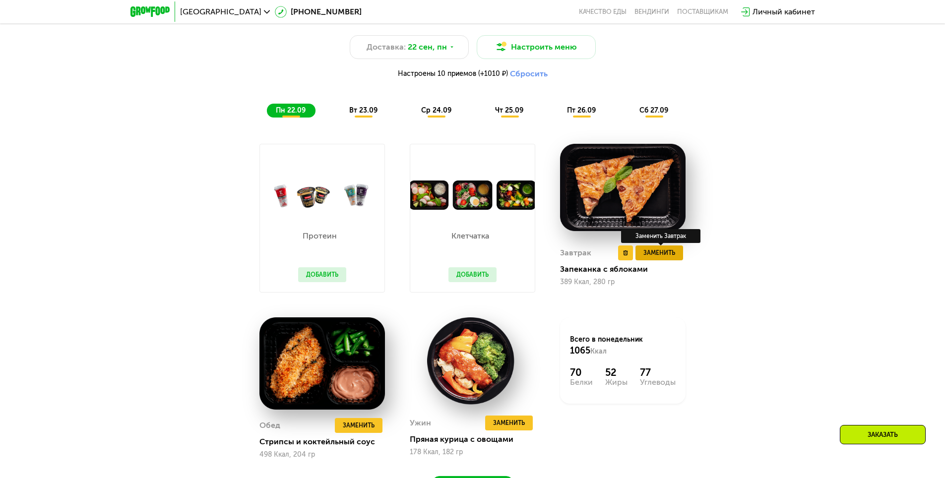
click at [678, 259] on button "Заменить" at bounding box center [659, 253] width 48 height 15
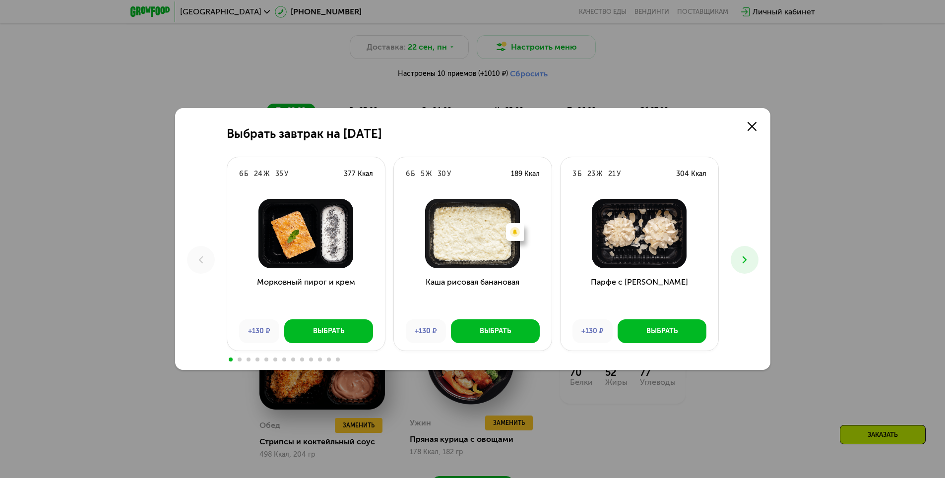
click at [748, 255] on icon at bounding box center [745, 260] width 12 height 12
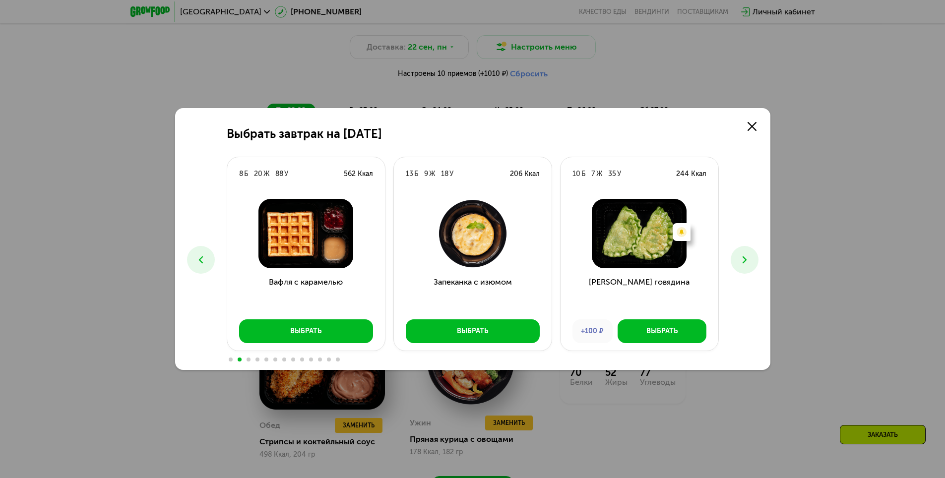
click at [740, 259] on icon at bounding box center [745, 260] width 12 height 12
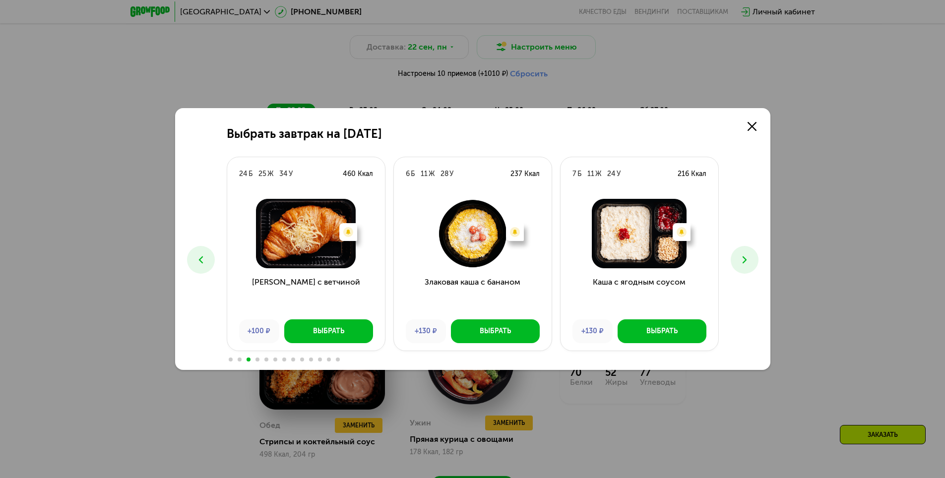
click at [747, 258] on icon at bounding box center [745, 260] width 12 height 12
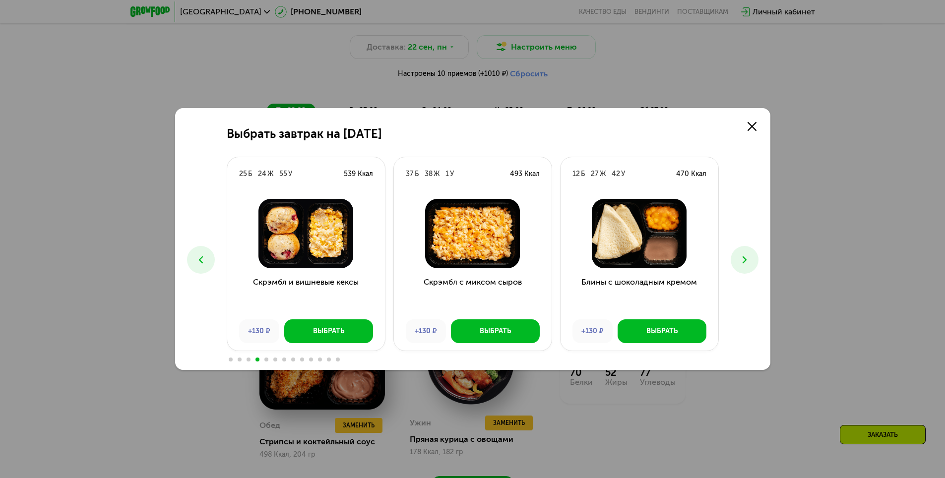
click at [739, 246] on div "Выбрать завтрак на [DATE] 6 Б 24 Ж 35 У 377 Ккал Морковный пирог и крем +130 ₽ …" at bounding box center [472, 239] width 595 height 262
click at [748, 256] on icon at bounding box center [745, 260] width 12 height 12
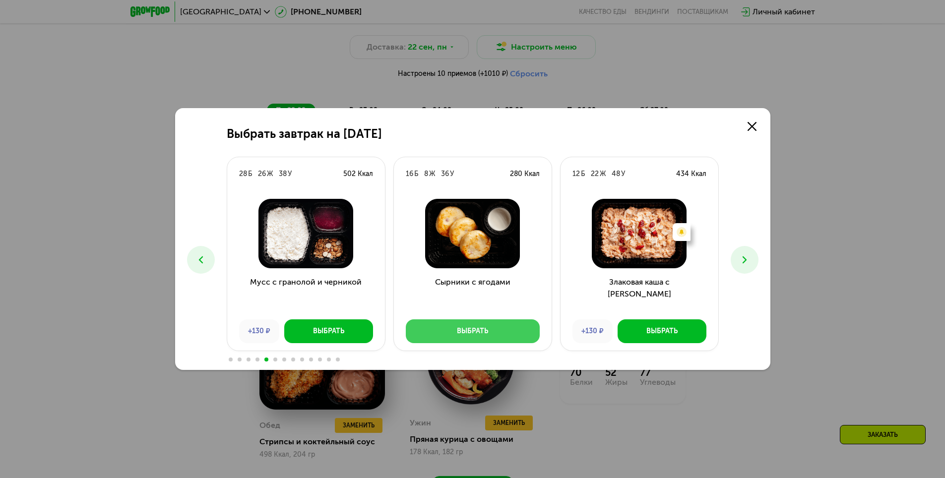
click at [505, 329] on button "Выбрать" at bounding box center [473, 331] width 134 height 24
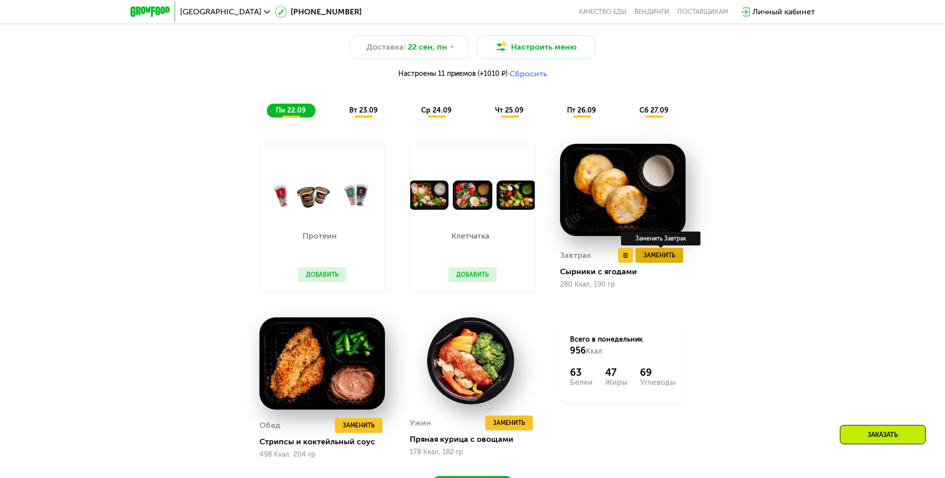
click at [665, 258] on span "Заменить" at bounding box center [659, 255] width 32 height 10
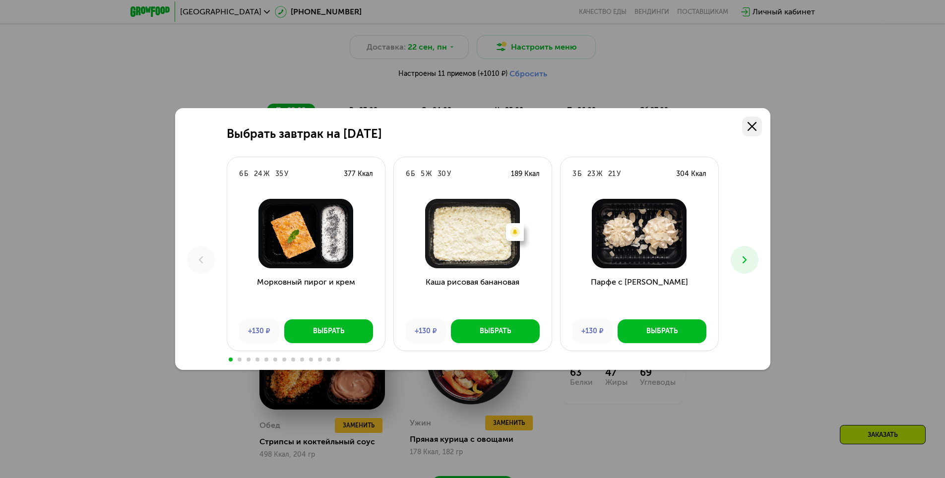
click at [752, 129] on icon at bounding box center [752, 126] width 9 height 9
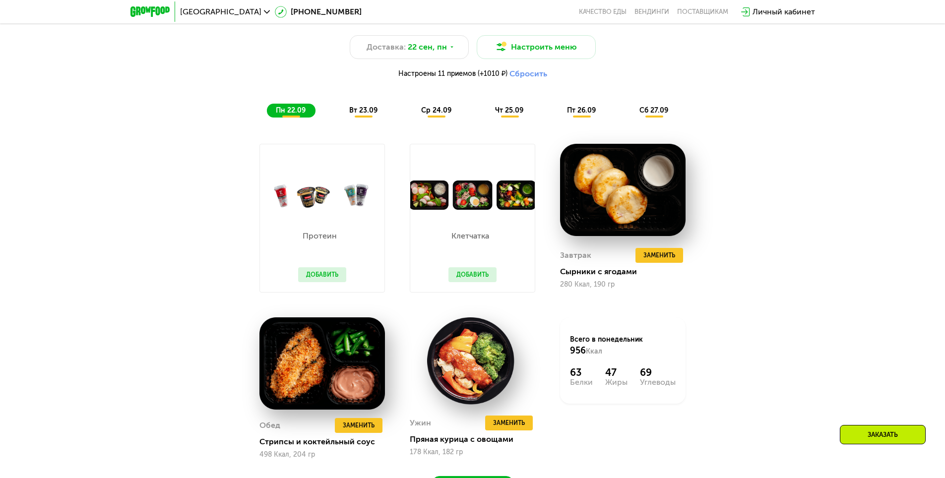
click at [762, 167] on div "Похудение и поддержание формы Доставка: [DATE] Настроить меню Настроены 11 прие…" at bounding box center [472, 250] width 611 height 499
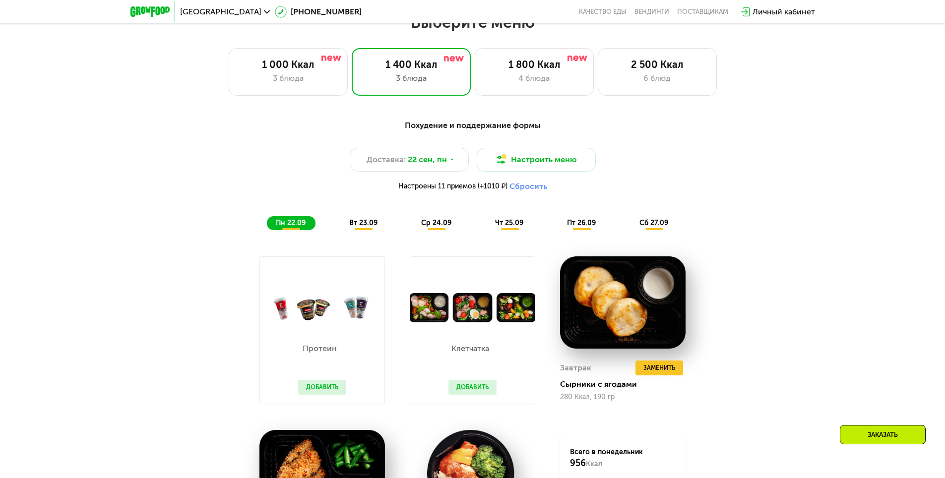
scroll to position [992, 0]
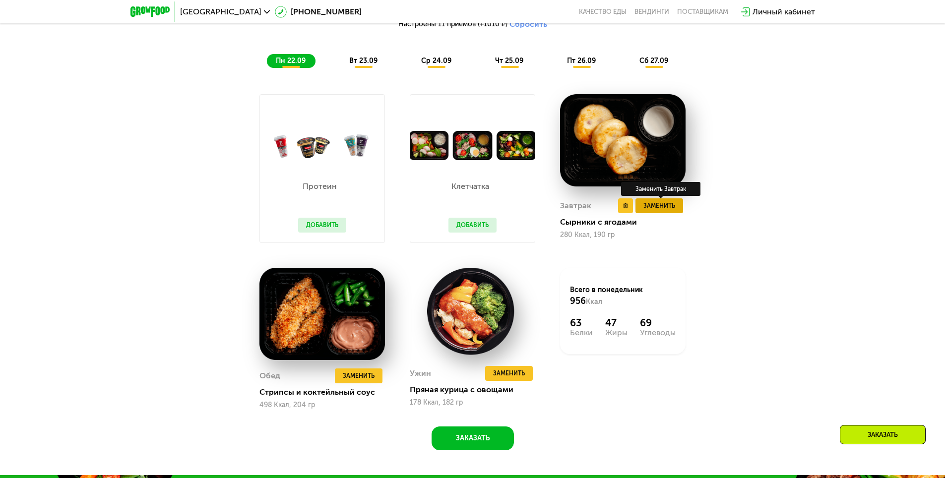
click at [671, 211] on span "Заменить" at bounding box center [659, 206] width 32 height 10
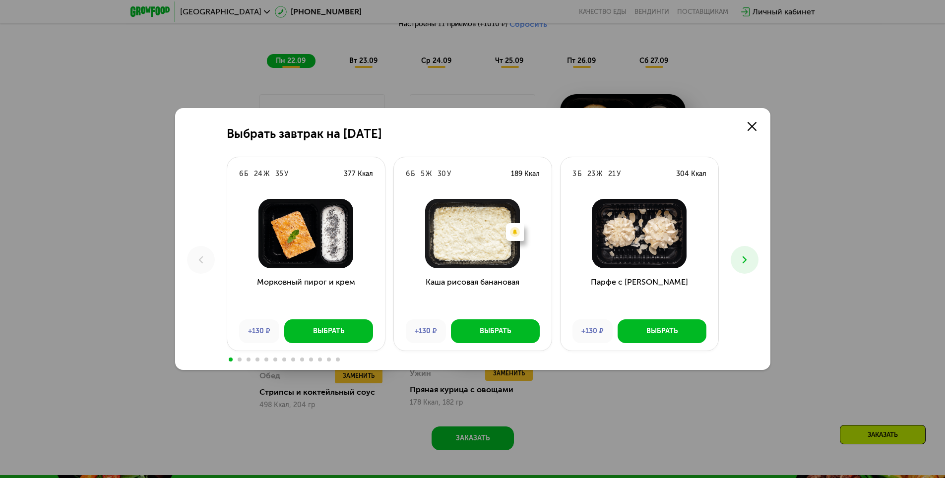
click at [733, 256] on button at bounding box center [745, 260] width 28 height 28
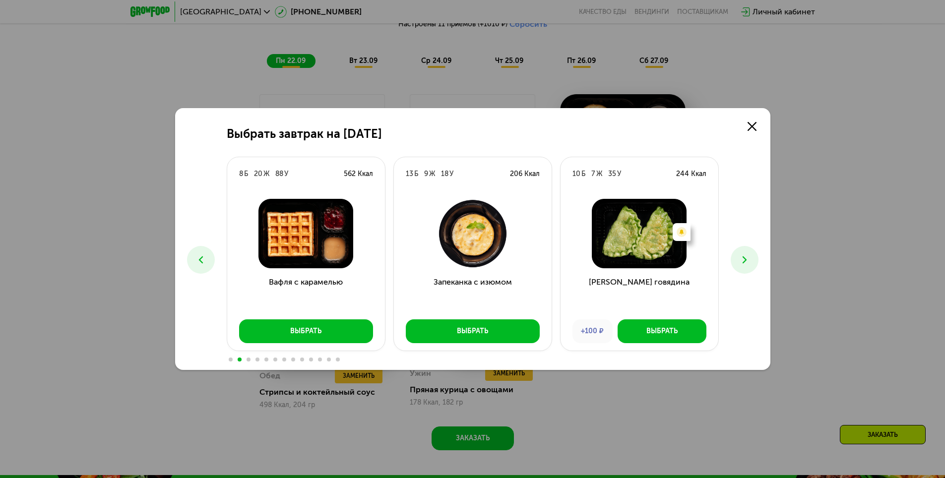
click at [733, 256] on button at bounding box center [745, 260] width 28 height 28
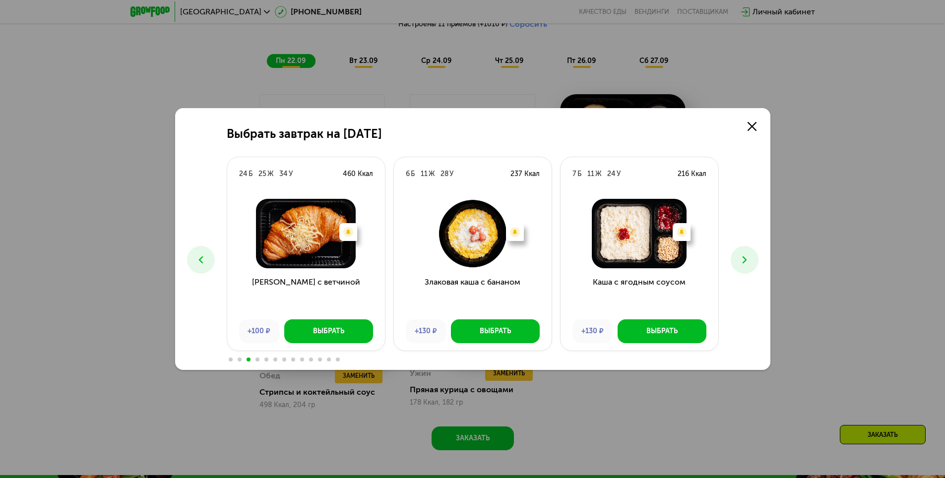
click at [733, 256] on button at bounding box center [745, 260] width 28 height 28
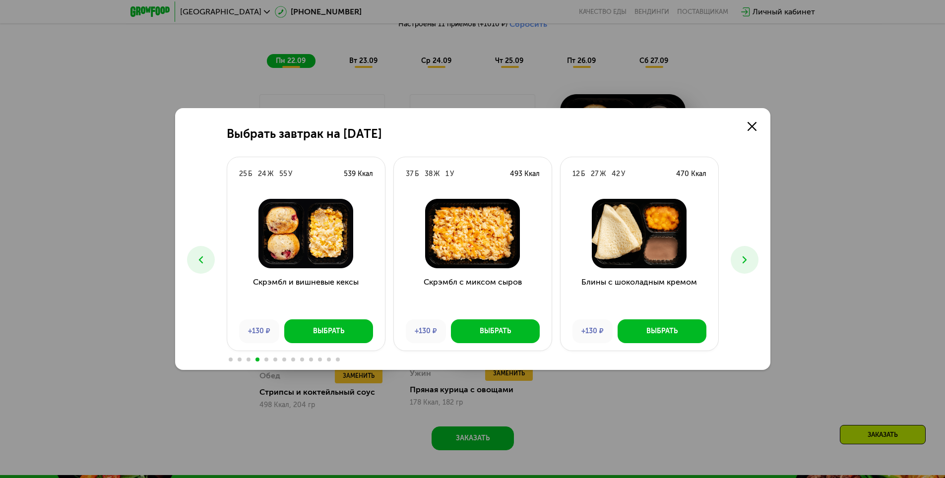
click at [733, 256] on button at bounding box center [745, 260] width 28 height 28
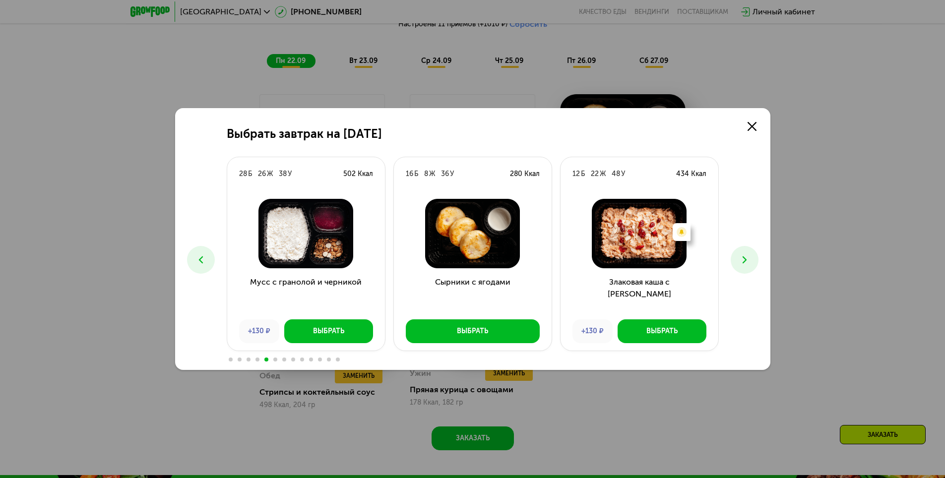
click at [749, 262] on icon at bounding box center [745, 260] width 12 height 12
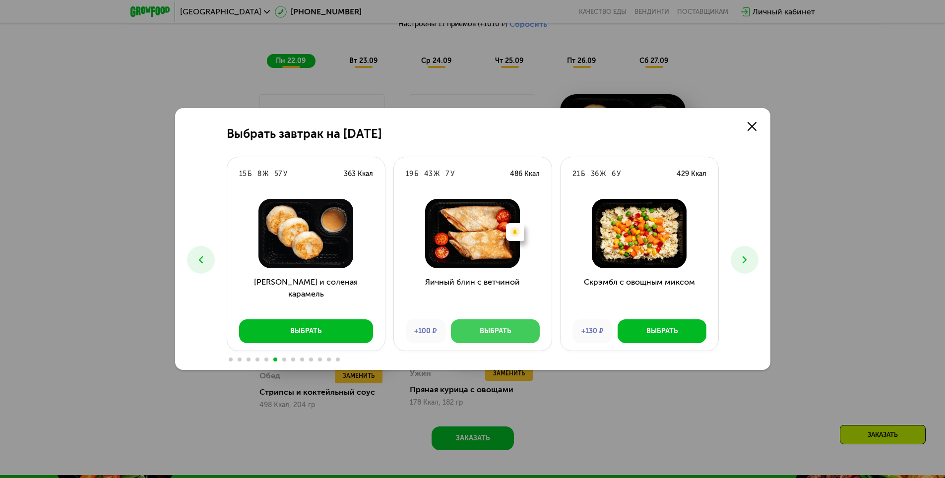
click at [509, 337] on button "Выбрать" at bounding box center [495, 331] width 89 height 24
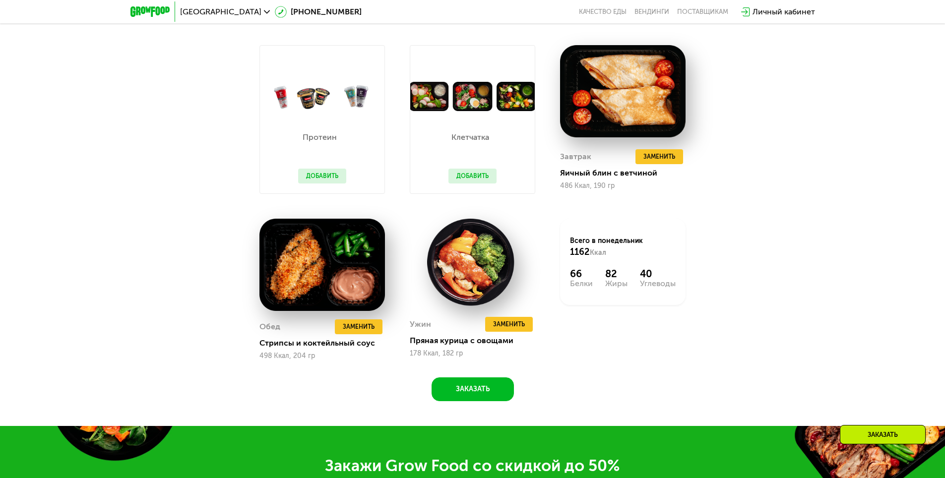
scroll to position [1042, 0]
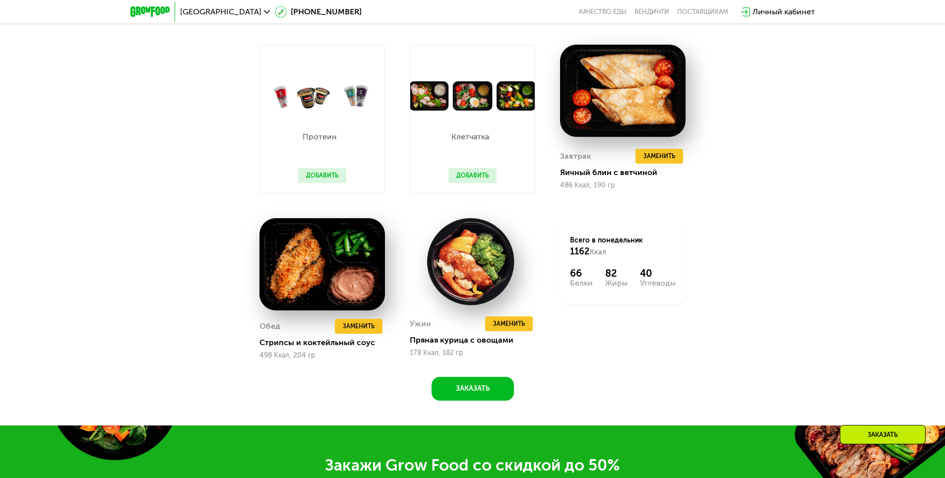
click at [806, 224] on div "Похудение и поддержание формы Доставка: [DATE] Настроить меню Настроены 11 прие…" at bounding box center [472, 160] width 945 height 532
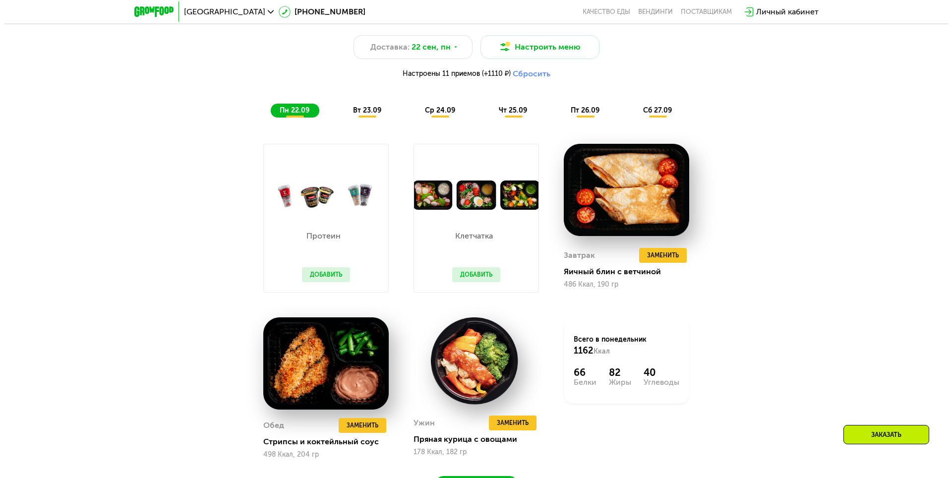
scroll to position [893, 0]
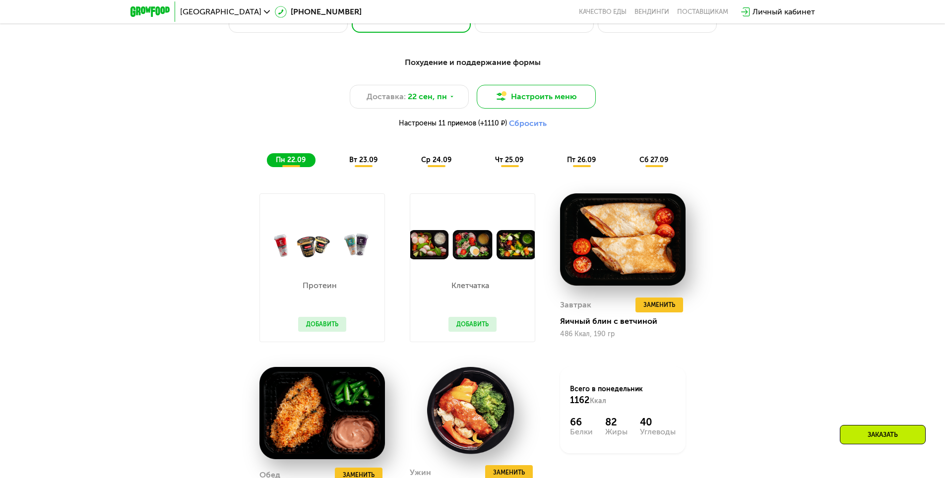
click at [584, 103] on button "Настроить меню" at bounding box center [536, 97] width 119 height 24
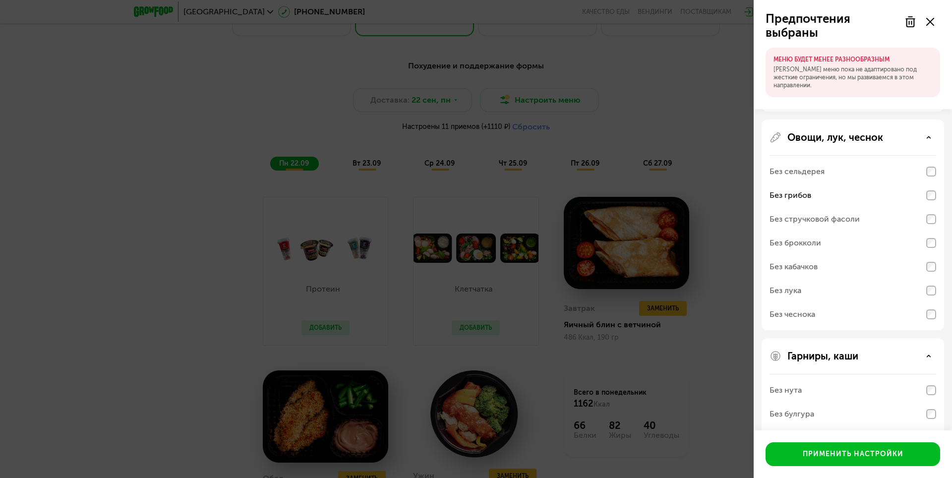
scroll to position [329, 0]
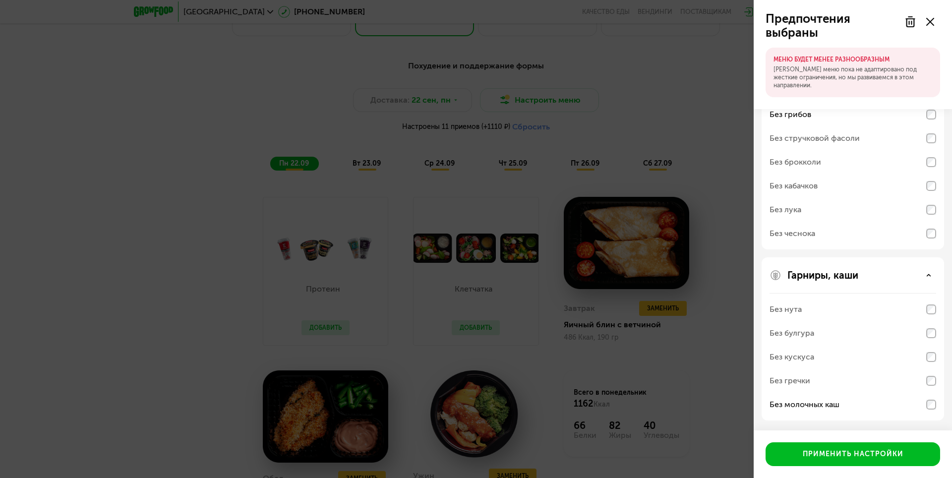
click at [911, 25] on use at bounding box center [910, 22] width 8 height 10
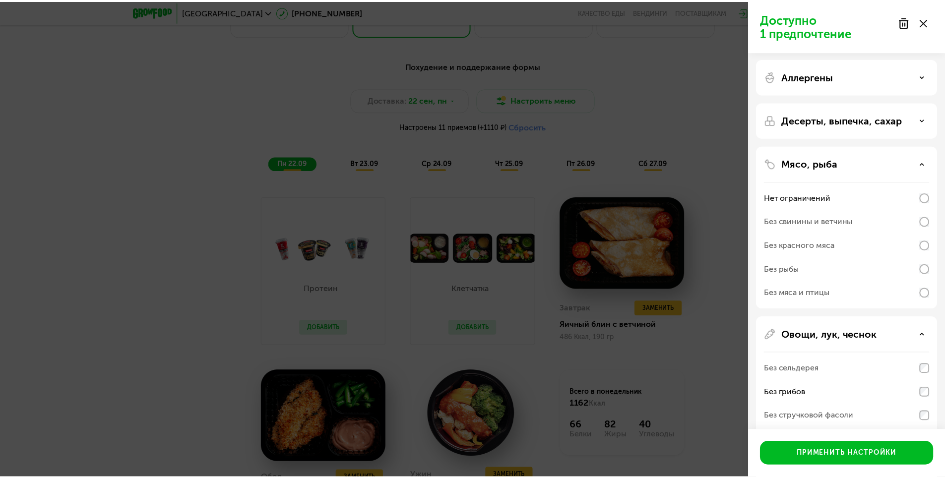
scroll to position [0, 0]
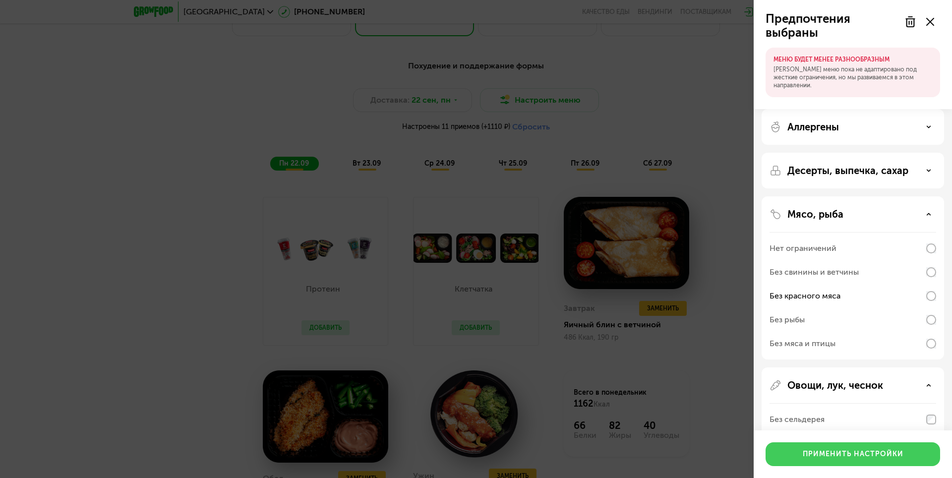
click at [855, 452] on div "Применить настройки" at bounding box center [853, 454] width 101 height 10
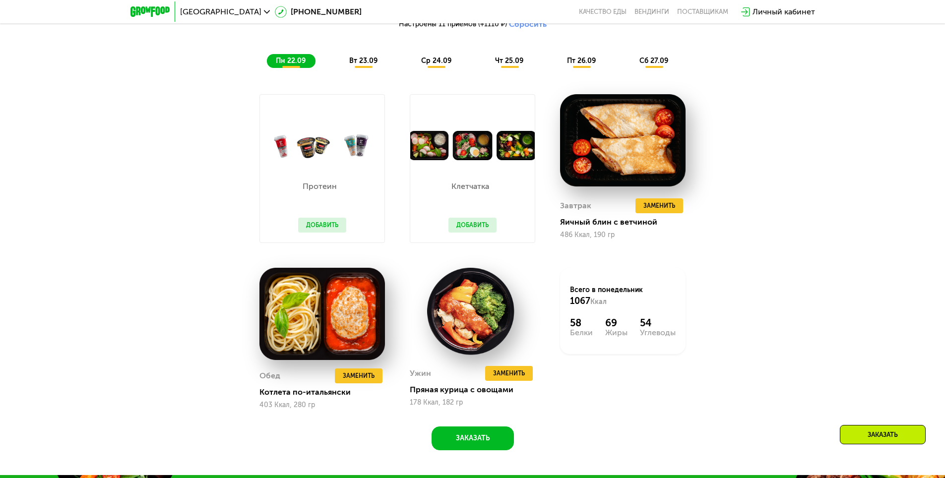
scroll to position [942, 0]
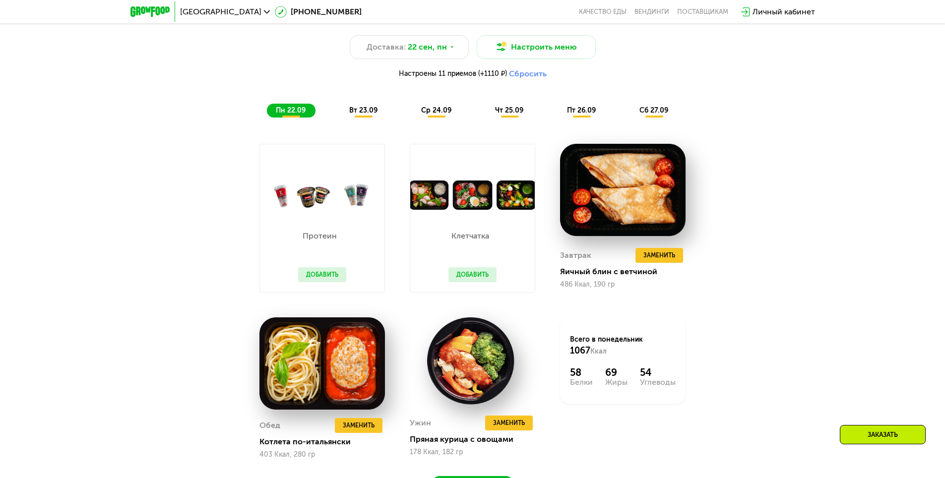
click at [365, 112] on span "вт 23.09" at bounding box center [363, 110] width 28 height 8
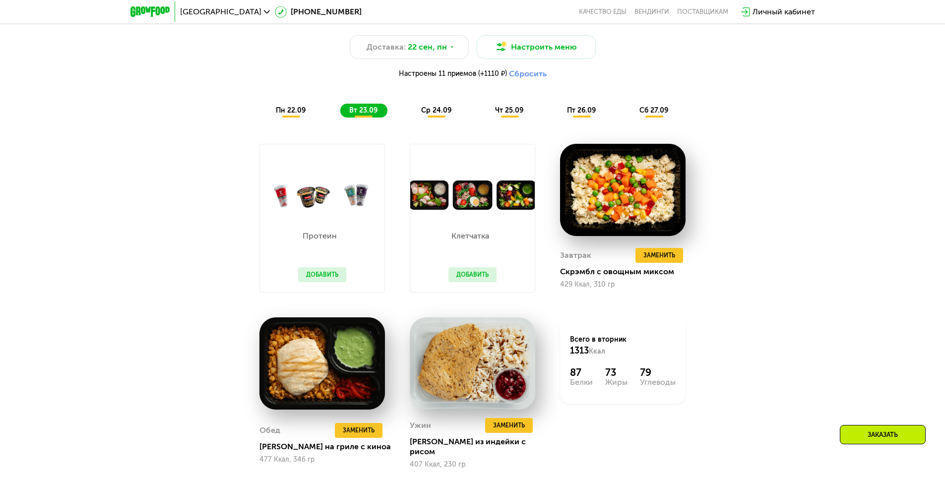
click at [443, 110] on span "ср 24.09" at bounding box center [436, 110] width 30 height 8
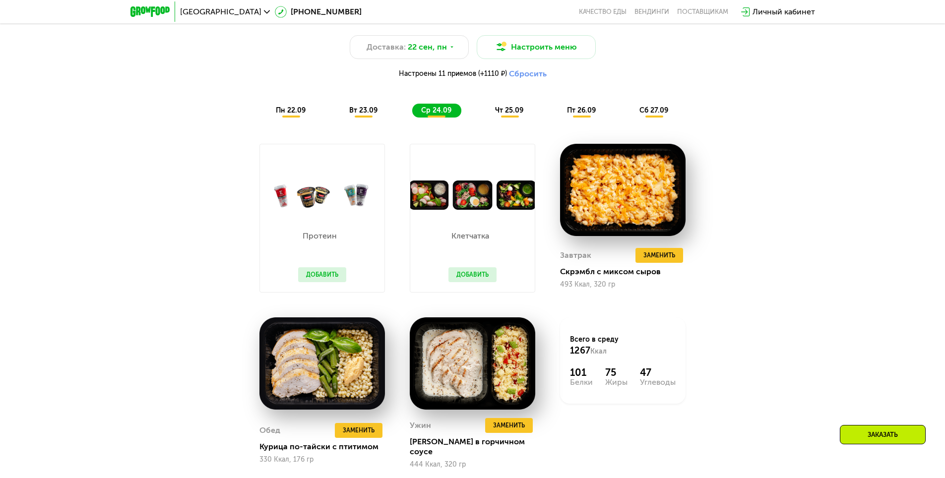
scroll to position [992, 0]
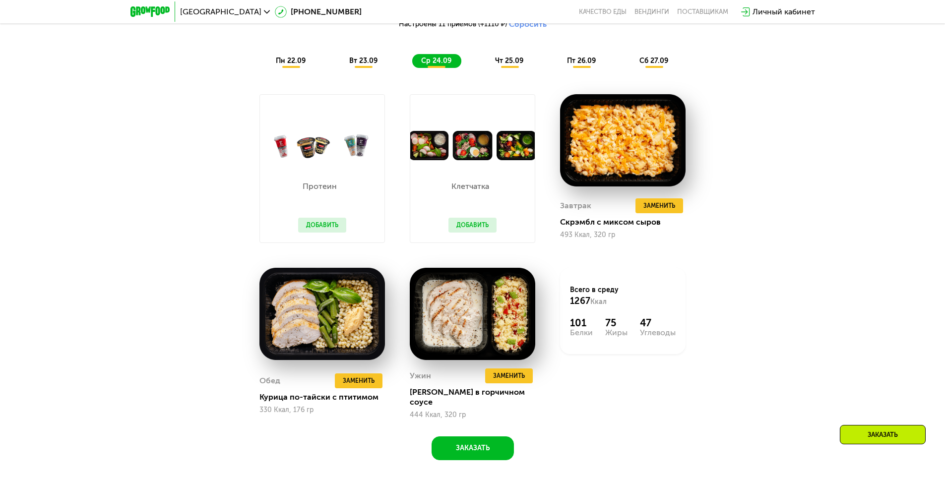
click at [514, 59] on div "чт 25.09" at bounding box center [509, 61] width 47 height 14
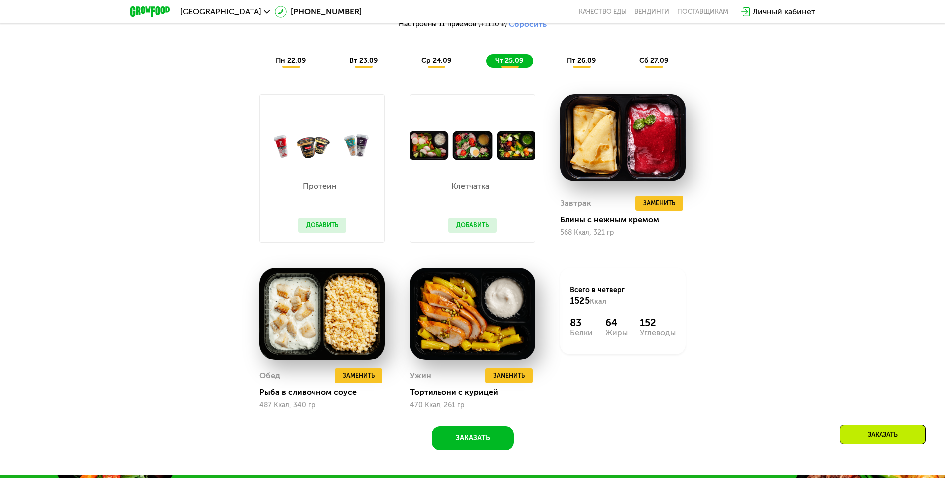
click at [584, 62] on span "пт 26.09" at bounding box center [581, 61] width 29 height 8
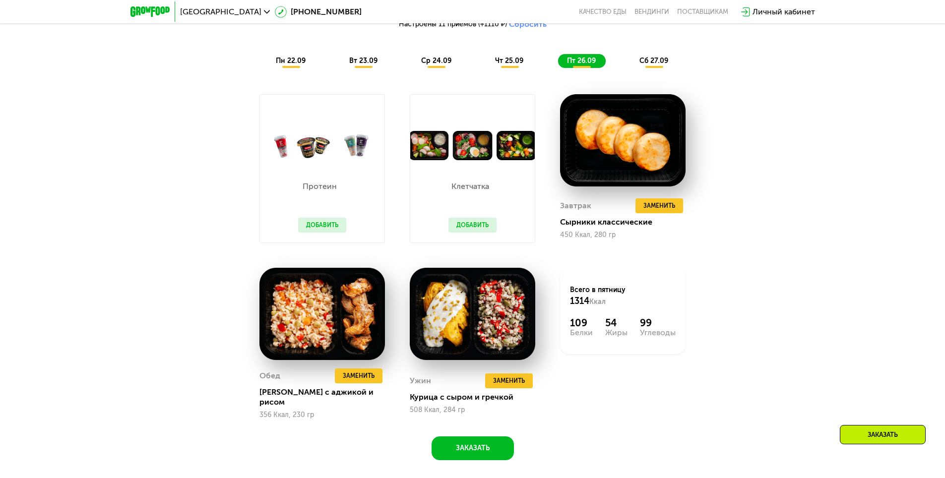
click at [660, 61] on span "сб 27.09" at bounding box center [653, 61] width 29 height 8
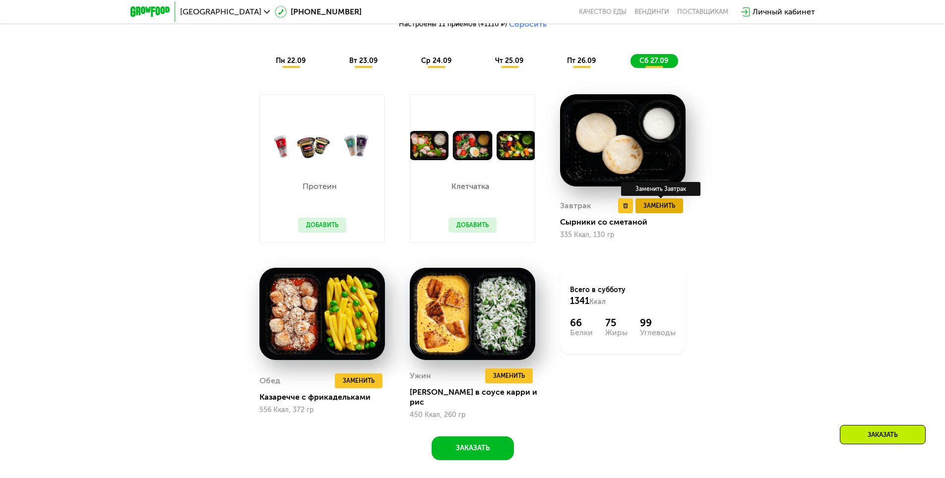
click at [661, 211] on span "Заменить" at bounding box center [659, 206] width 32 height 10
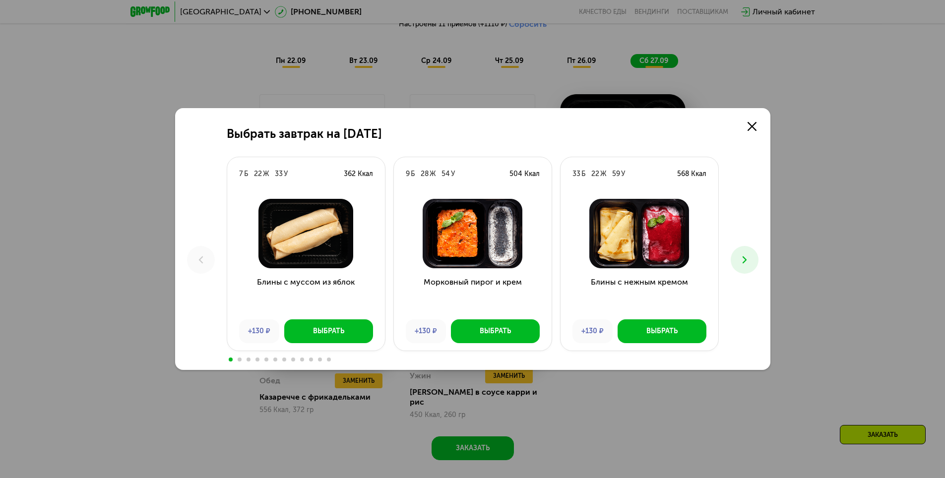
click at [744, 262] on use at bounding box center [744, 259] width 4 height 7
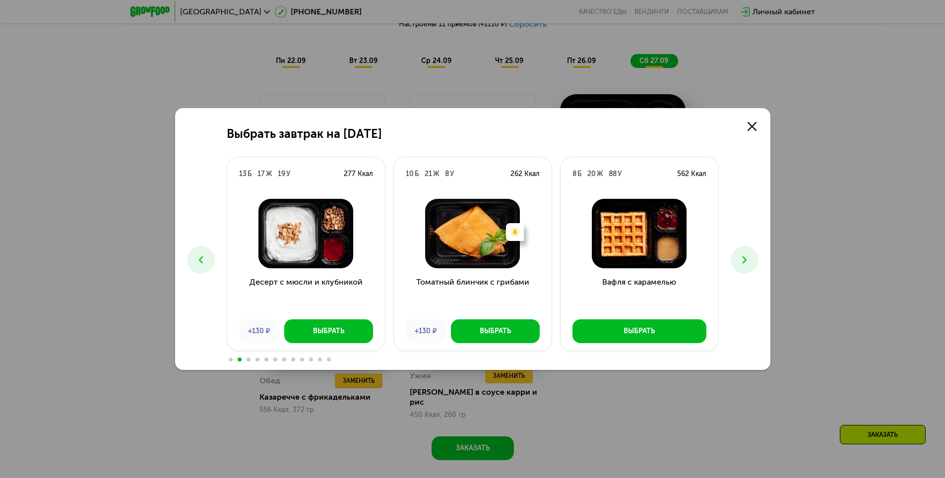
click at [744, 262] on use at bounding box center [744, 259] width 4 height 7
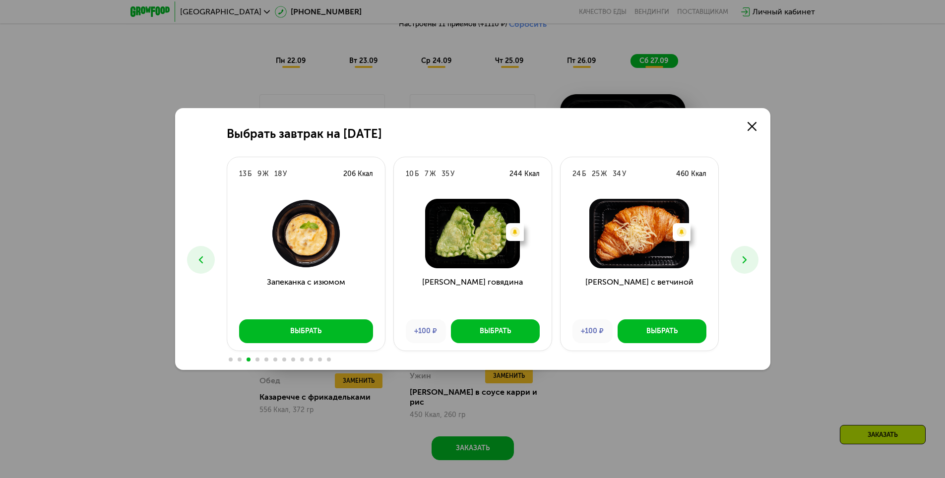
click at [746, 262] on icon at bounding box center [745, 260] width 12 height 12
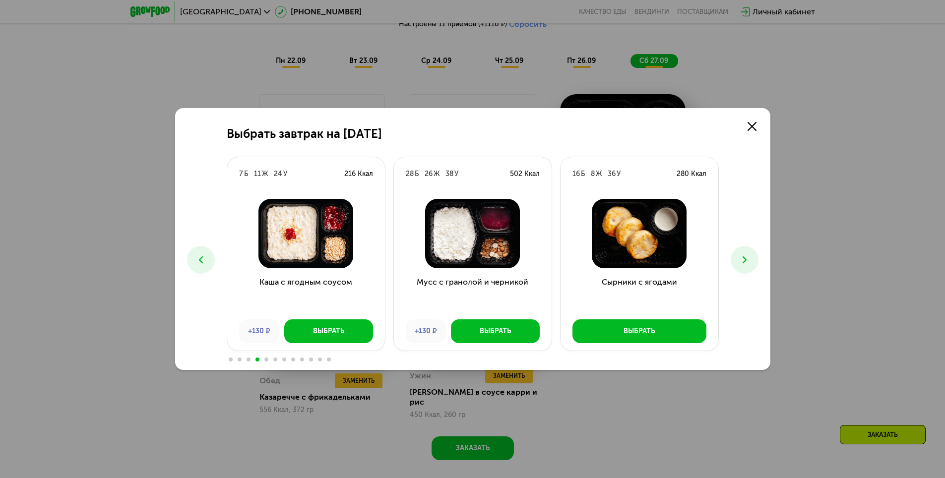
click at [746, 262] on icon at bounding box center [745, 260] width 12 height 12
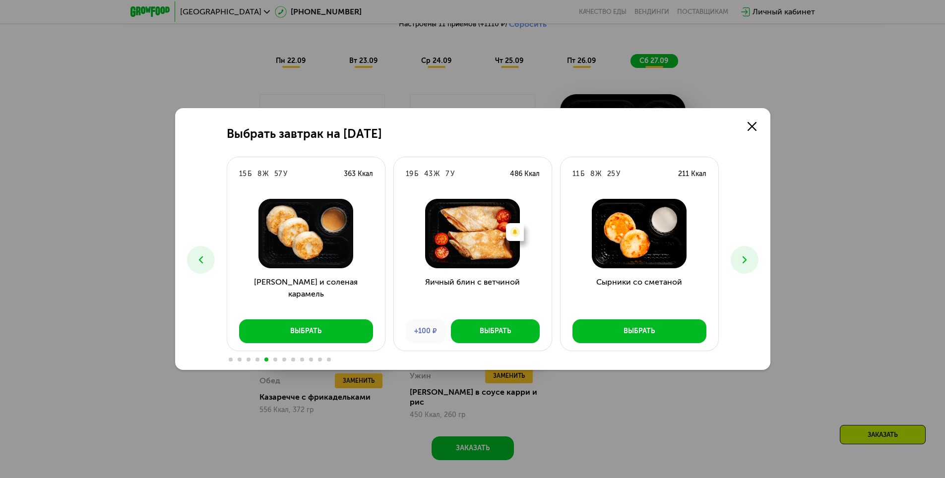
click at [742, 258] on icon at bounding box center [745, 260] width 12 height 12
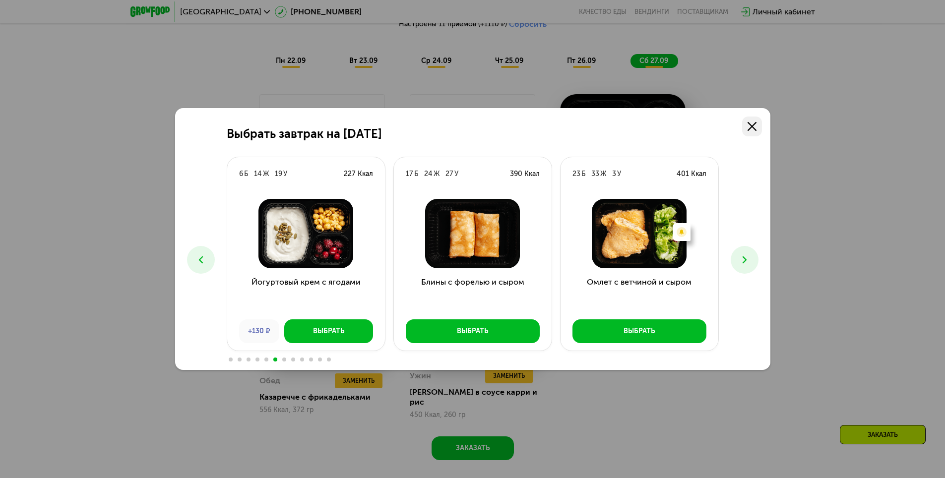
click at [750, 131] on link at bounding box center [752, 127] width 20 height 20
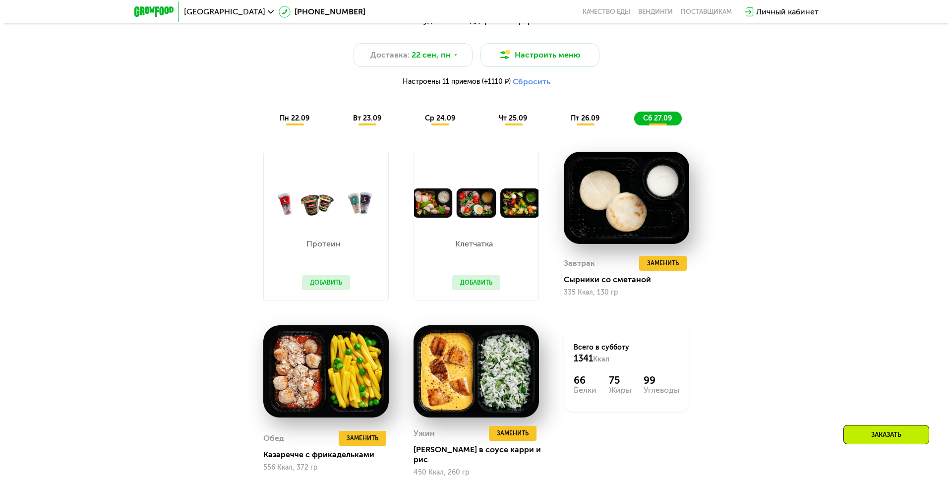
scroll to position [843, 0]
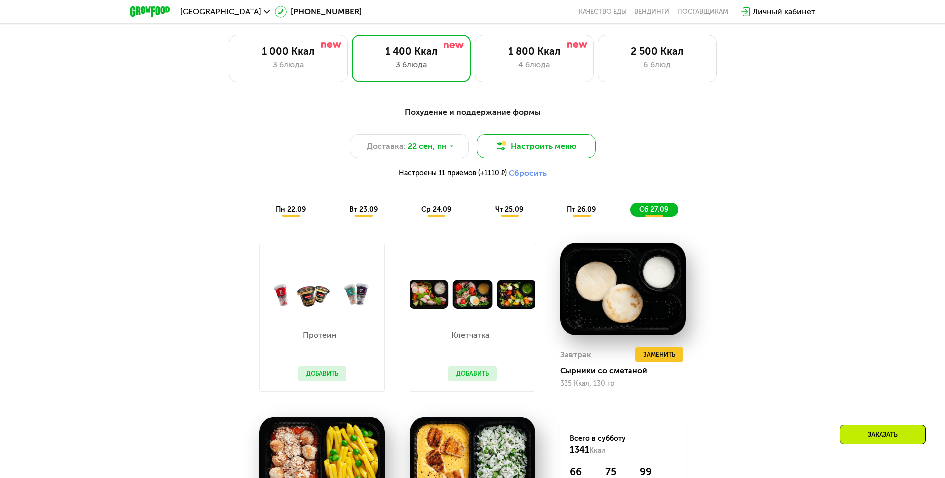
click at [558, 149] on button "Настроить меню" at bounding box center [536, 146] width 119 height 24
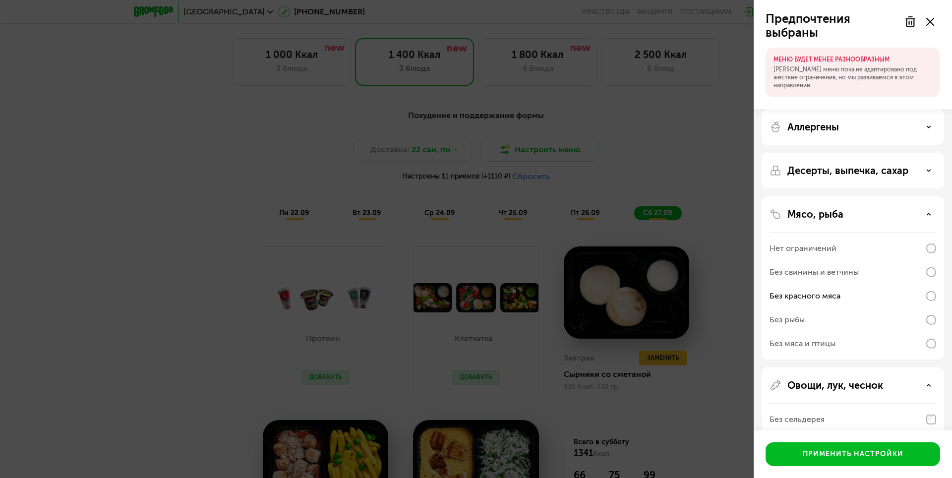
click at [934, 124] on div "Аллергены" at bounding box center [853, 127] width 167 height 12
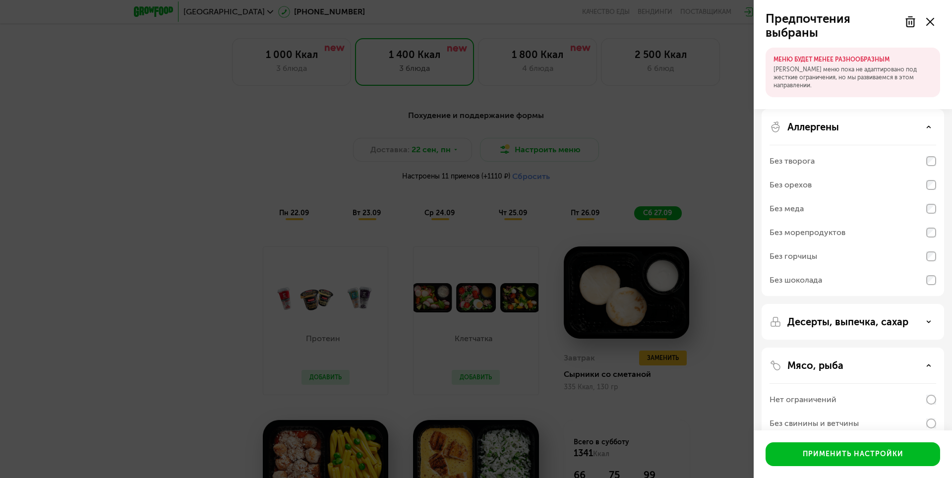
click at [911, 18] on icon at bounding box center [911, 22] width 12 height 12
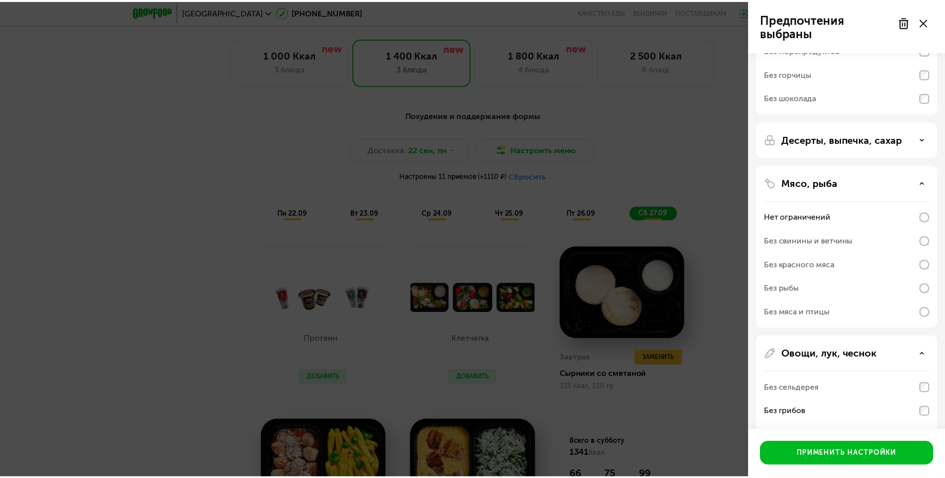
scroll to position [0, 0]
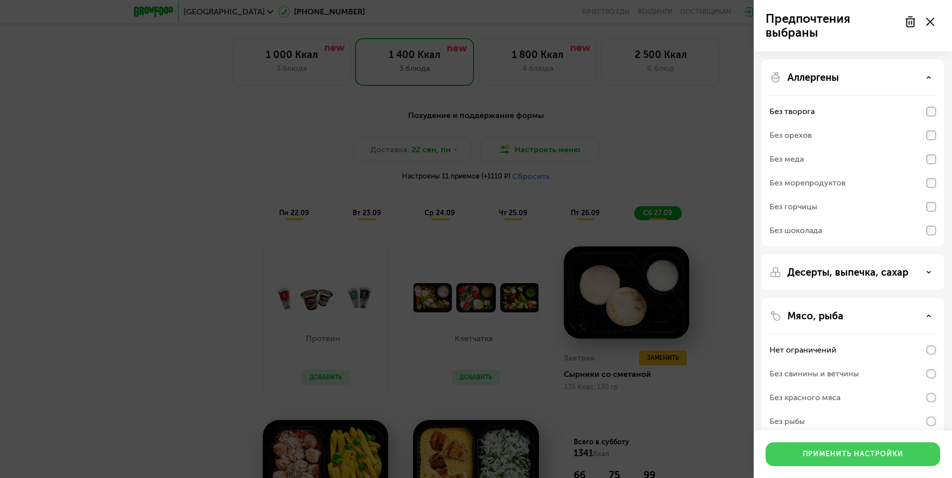
click at [856, 443] on button "Применить настройки" at bounding box center [853, 454] width 175 height 24
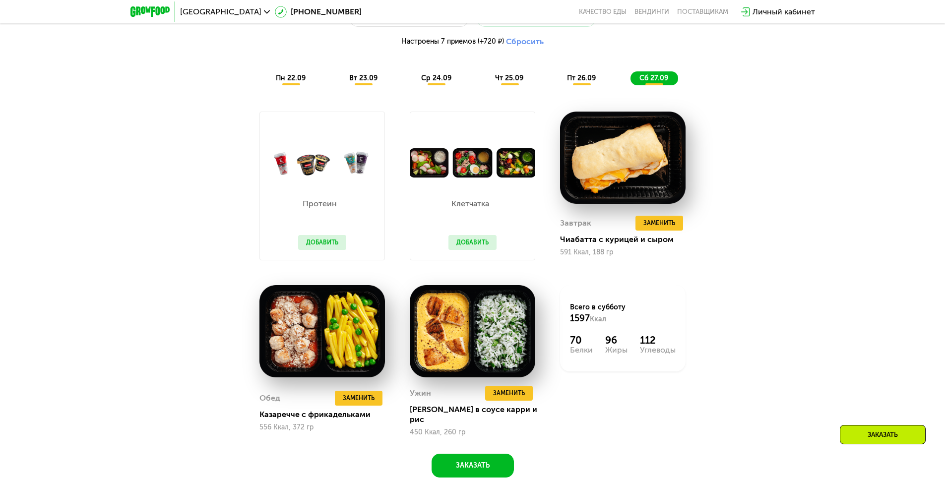
scroll to position [992, 0]
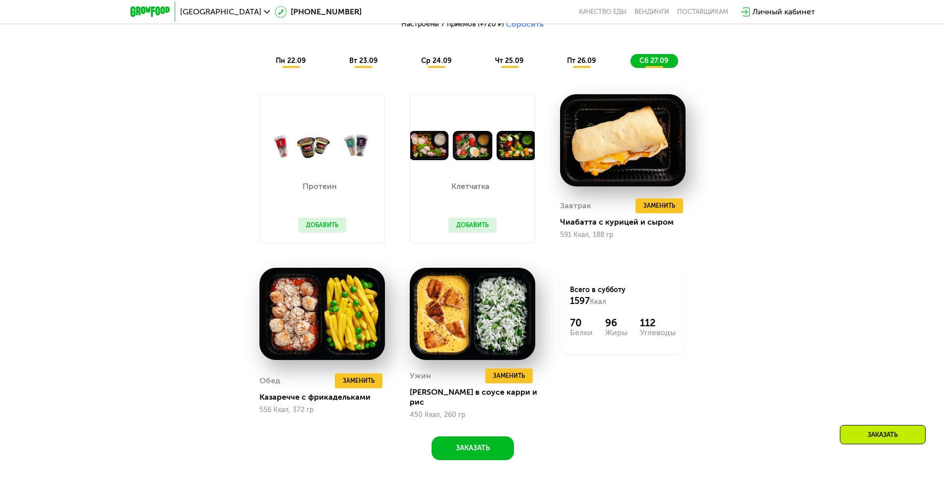
click at [283, 62] on span "пн 22.09" at bounding box center [291, 61] width 30 height 8
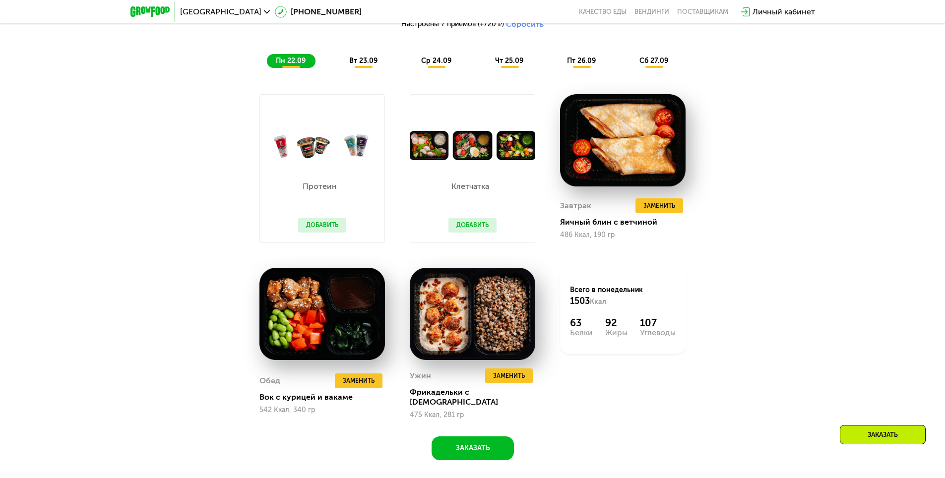
click at [364, 63] on span "вт 23.09" at bounding box center [363, 61] width 28 height 8
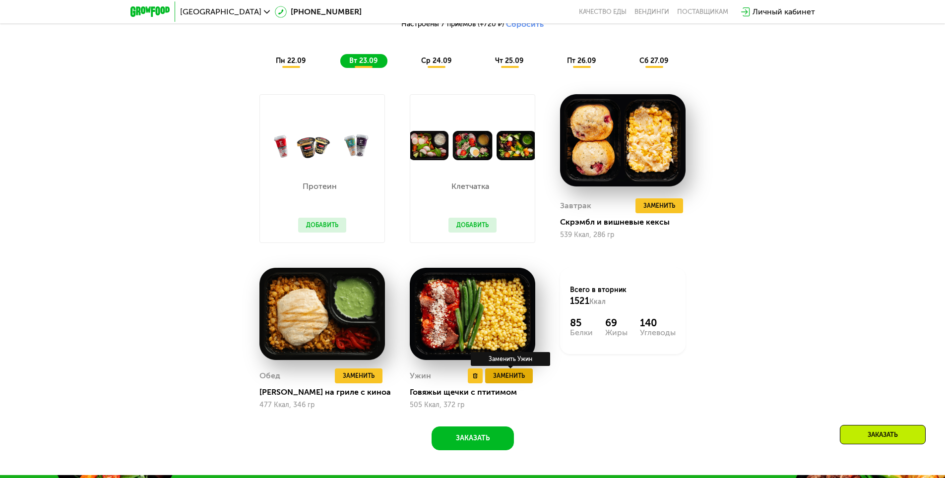
click at [522, 378] on span "Заменить" at bounding box center [509, 376] width 32 height 10
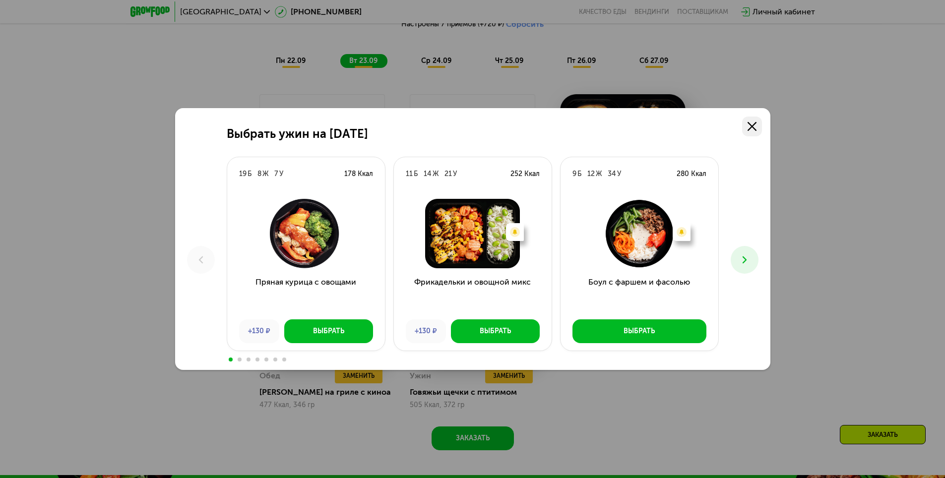
click at [748, 122] on icon at bounding box center [752, 126] width 9 height 9
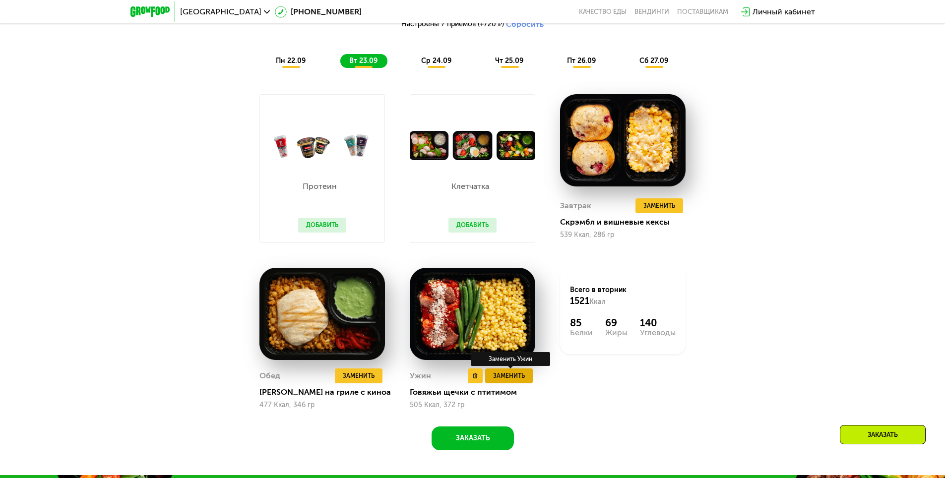
click at [515, 381] on span "Заменить" at bounding box center [509, 376] width 32 height 10
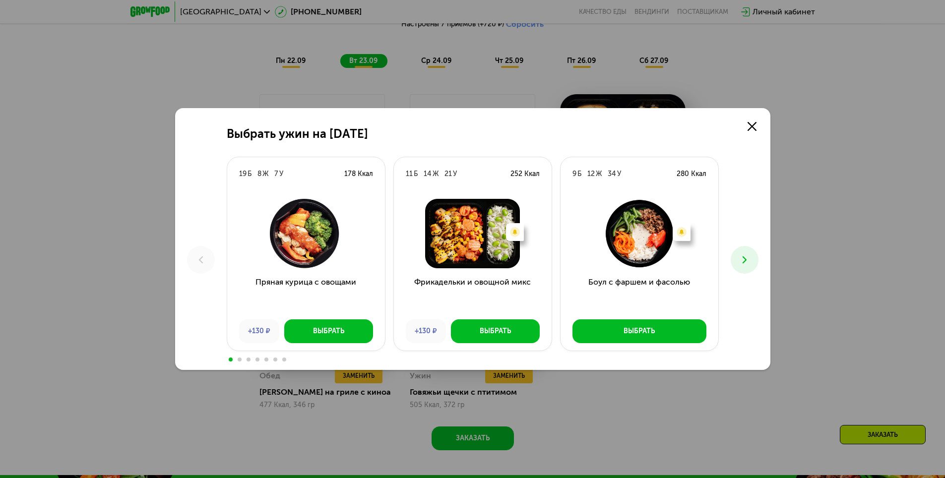
click at [751, 253] on button at bounding box center [745, 260] width 28 height 28
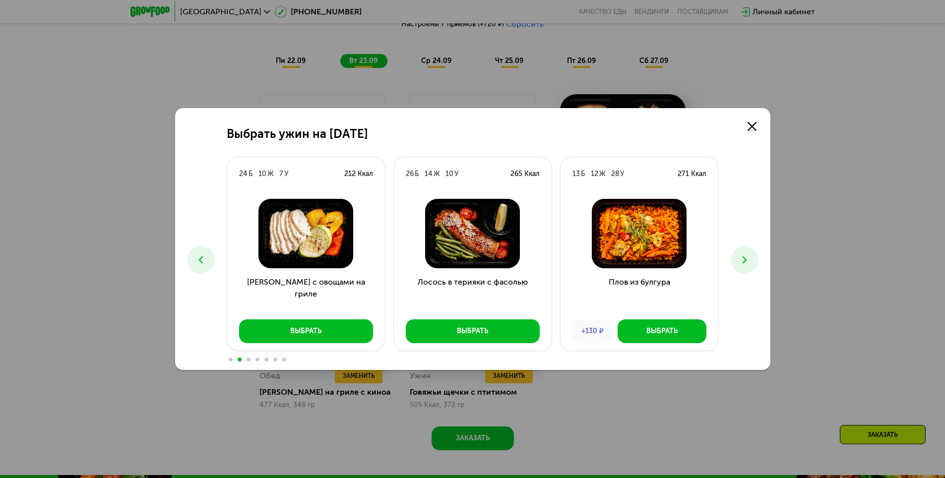
click at [749, 259] on icon at bounding box center [745, 260] width 12 height 12
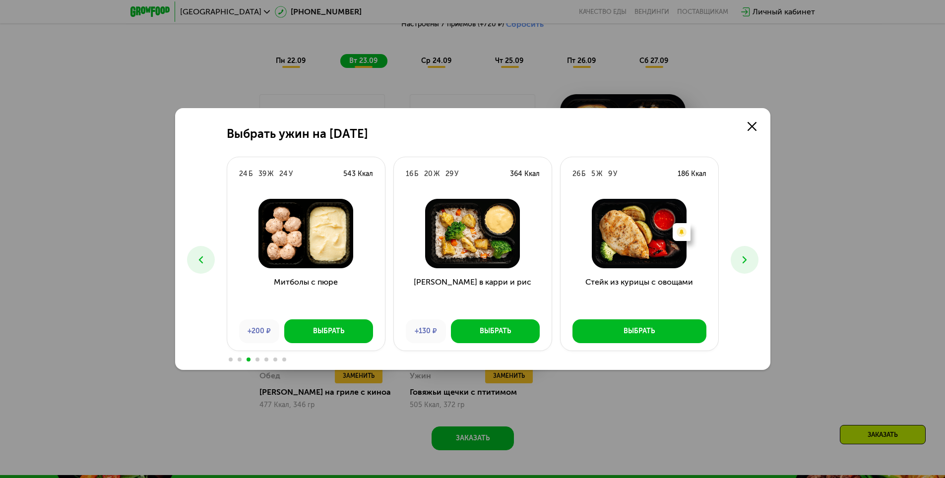
click at [749, 259] on icon at bounding box center [745, 260] width 12 height 12
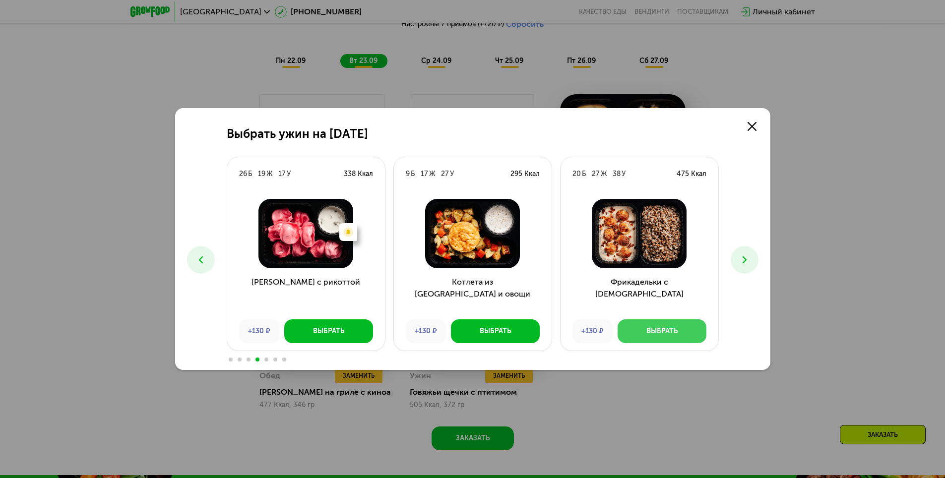
click at [691, 323] on button "Выбрать" at bounding box center [662, 331] width 89 height 24
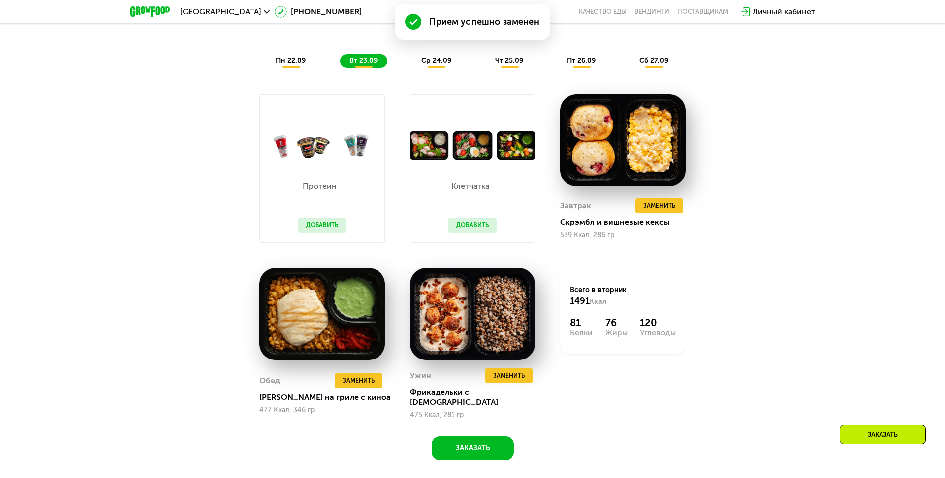
click at [443, 68] on div "ср 24.09" at bounding box center [436, 61] width 49 height 14
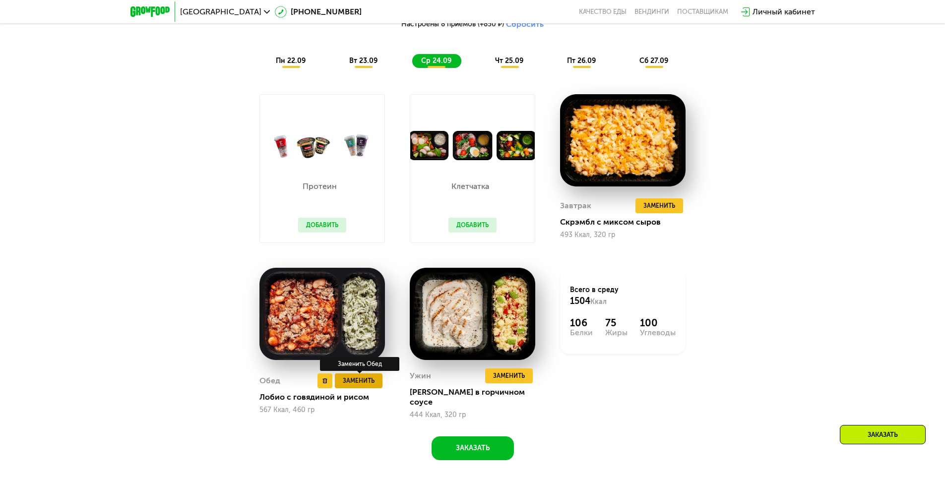
click at [354, 380] on span "Заменить" at bounding box center [359, 381] width 32 height 10
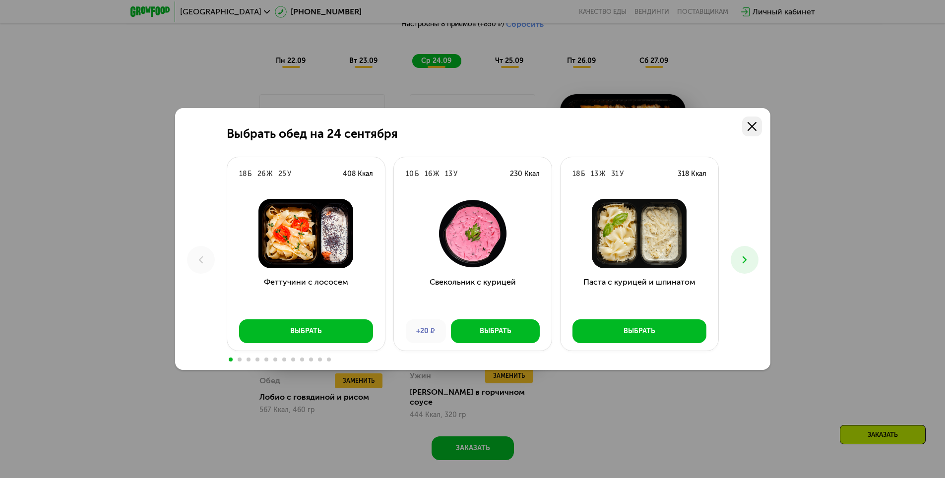
click at [760, 123] on link at bounding box center [752, 127] width 20 height 20
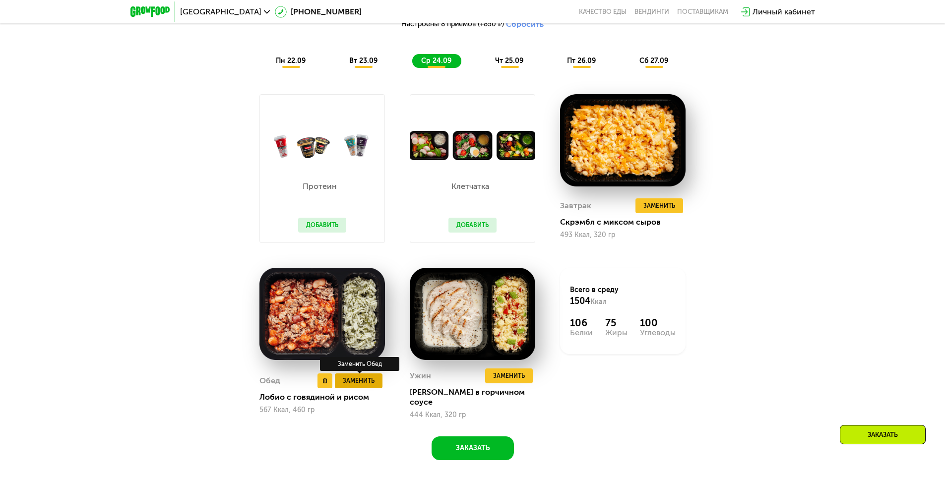
click at [364, 381] on span "Заменить" at bounding box center [359, 381] width 32 height 10
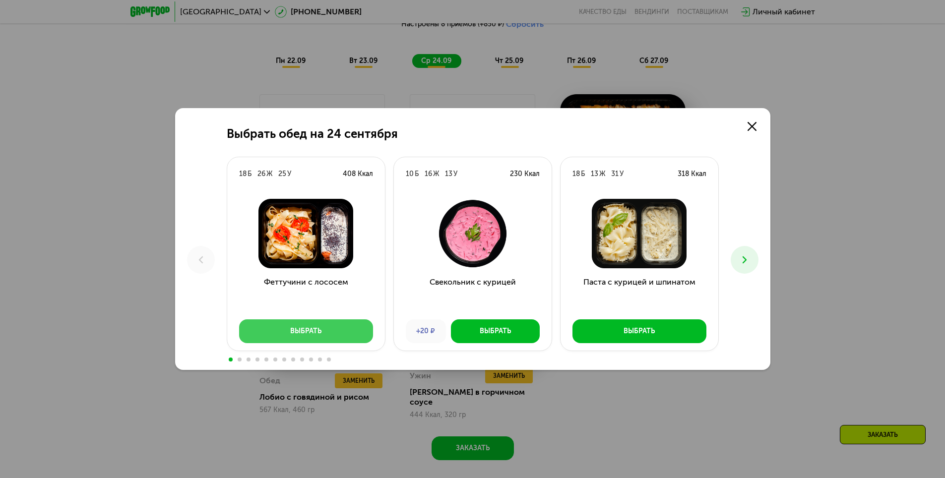
click at [332, 326] on button "Выбрать" at bounding box center [306, 331] width 134 height 24
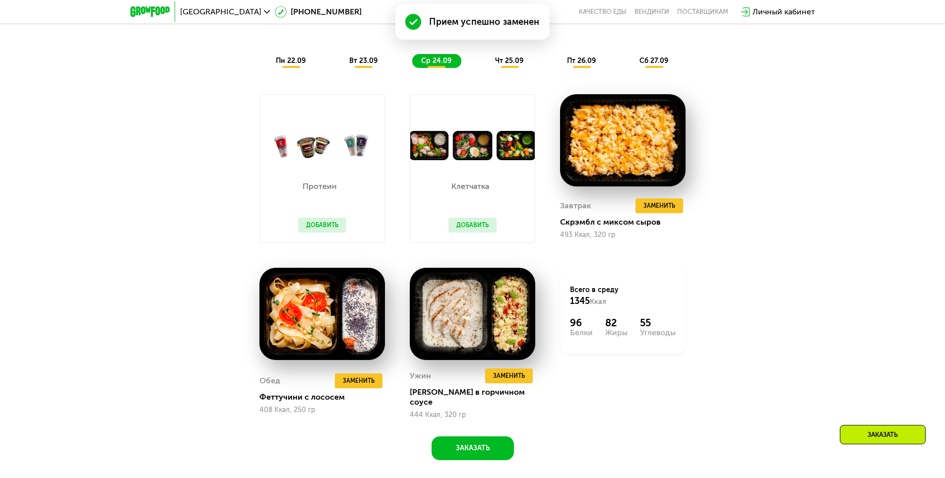
click at [512, 61] on span "чт 25.09" at bounding box center [509, 61] width 28 height 8
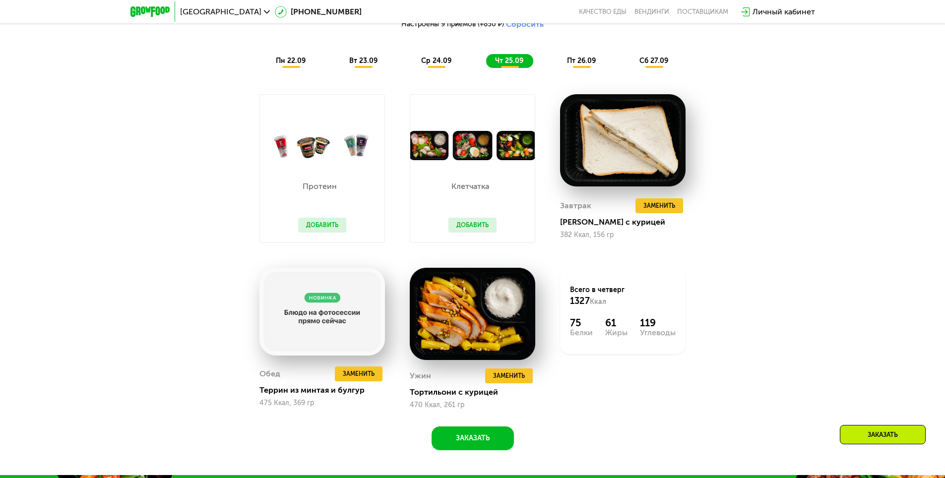
click at [575, 68] on div "пт 26.09" at bounding box center [582, 61] width 48 height 14
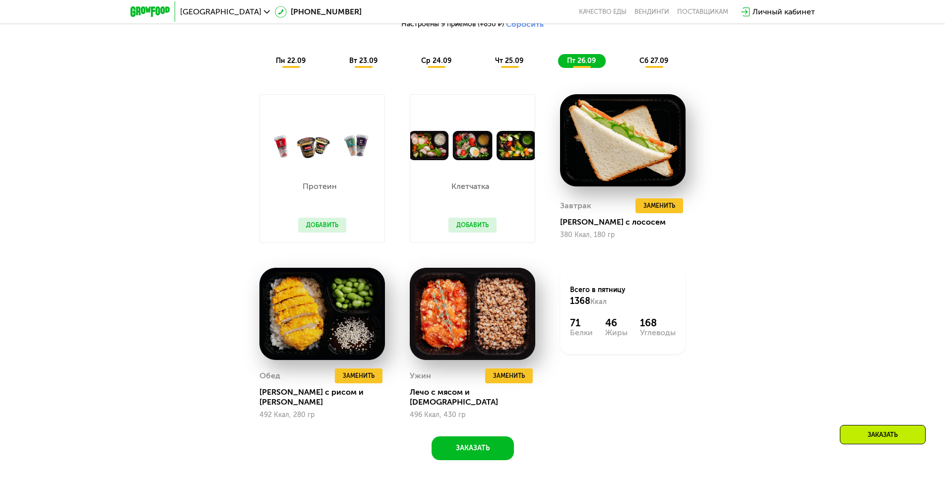
click at [657, 63] on span "сб 27.09" at bounding box center [653, 61] width 29 height 8
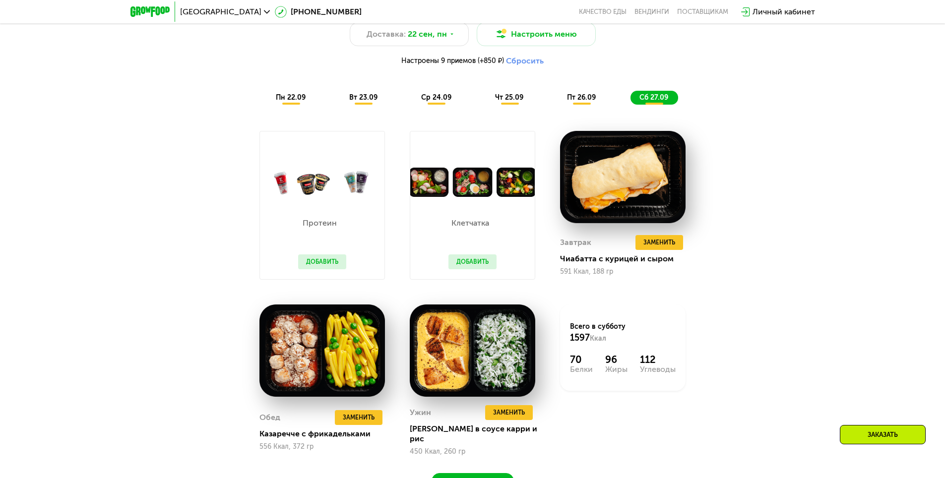
scroll to position [893, 0]
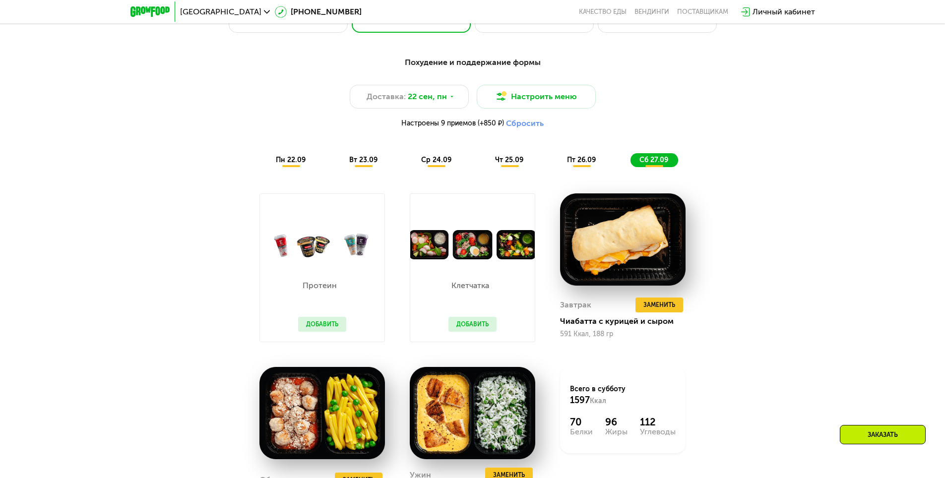
drag, startPoint x: 286, startPoint y: 166, endPoint x: 291, endPoint y: 167, distance: 5.1
click at [287, 164] on span "пн 22.09" at bounding box center [291, 160] width 30 height 8
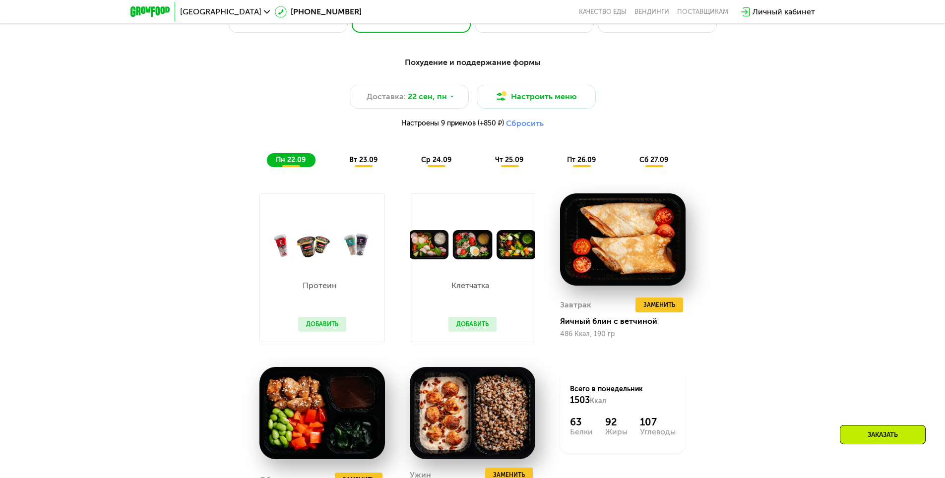
click at [327, 173] on div "Похудение и поддержание формы Доставка: [DATE] Настроить меню Настроены 9 прием…" at bounding box center [472, 112] width 599 height 123
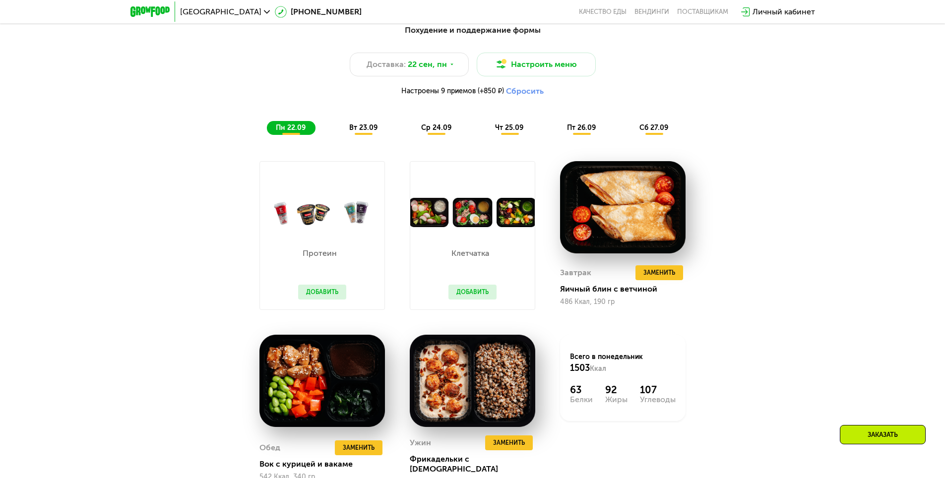
scroll to position [942, 0]
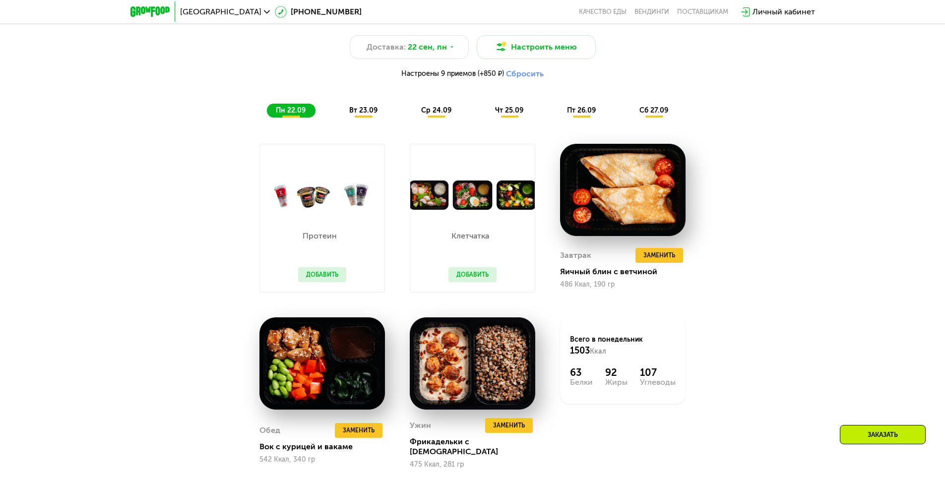
click at [364, 108] on div "вт 23.09" at bounding box center [363, 111] width 47 height 14
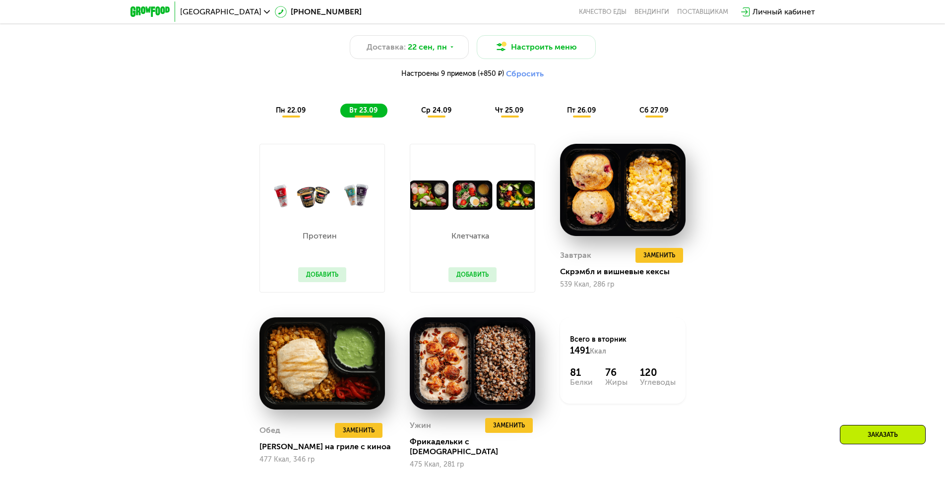
scroll to position [992, 0]
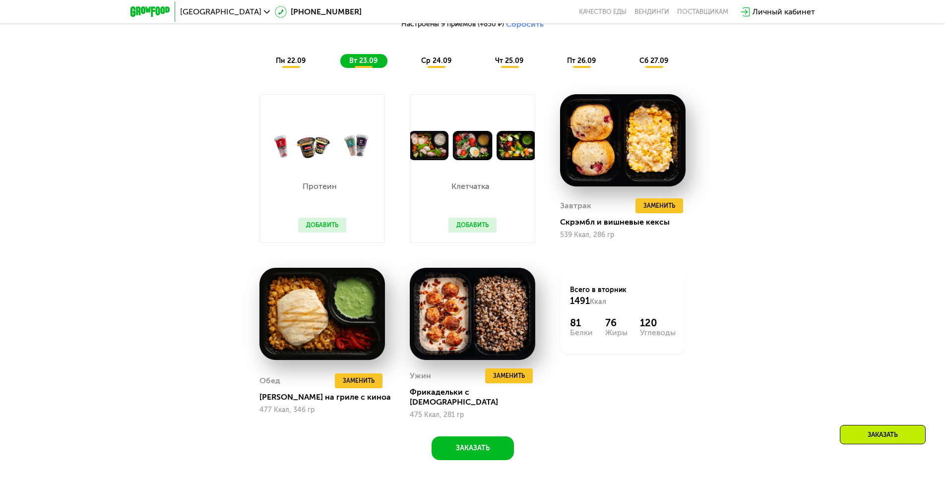
click at [486, 226] on button "Добавить" at bounding box center [472, 225] width 48 height 15
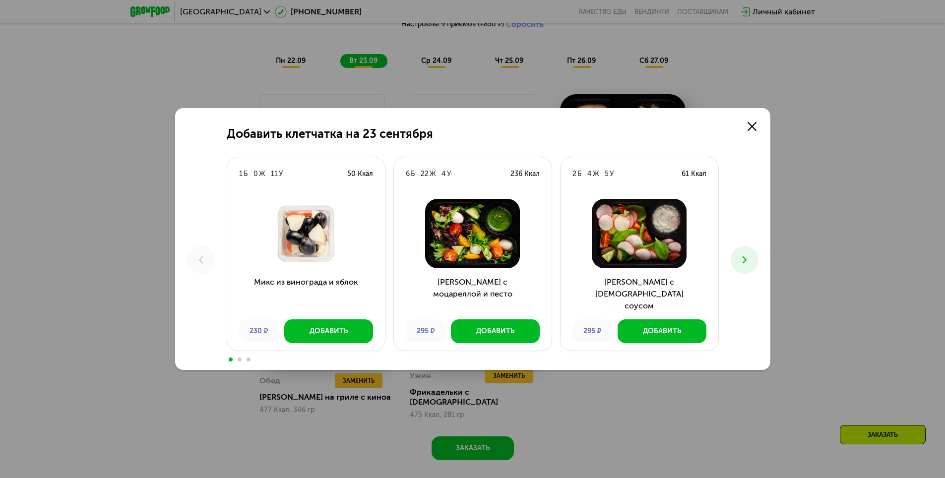
click at [757, 261] on button at bounding box center [745, 260] width 28 height 28
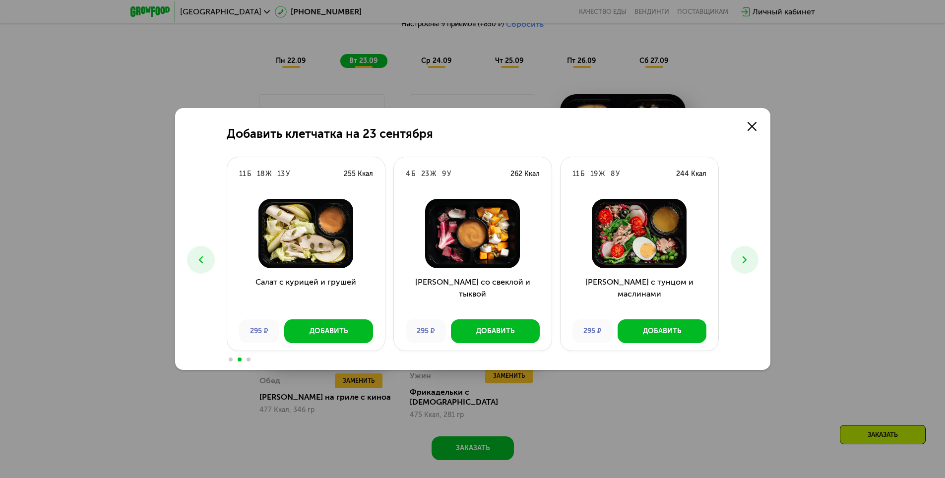
click at [746, 262] on icon at bounding box center [745, 260] width 12 height 12
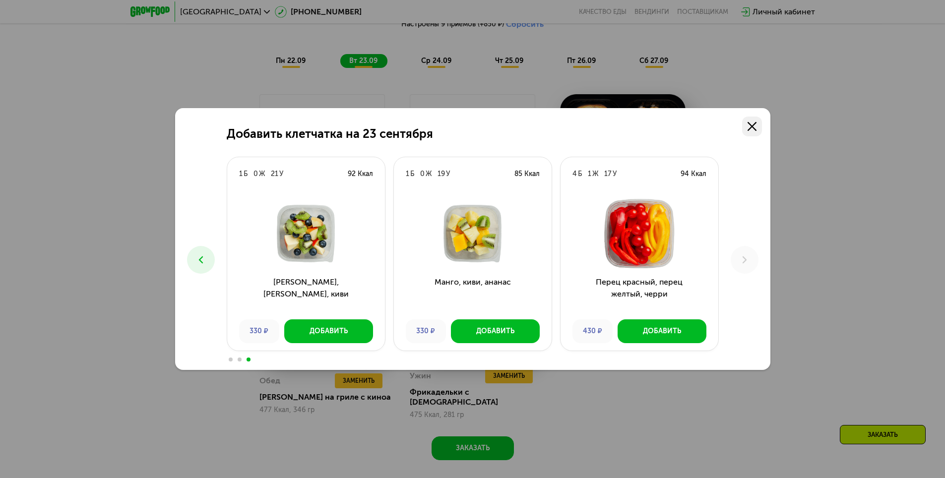
click at [751, 125] on icon at bounding box center [752, 126] width 9 height 9
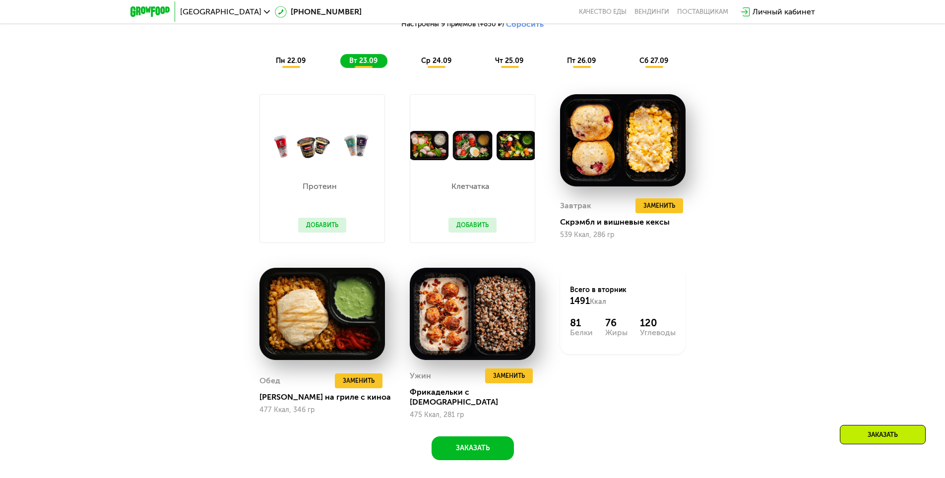
click at [323, 238] on div "Протеин Добавить" at bounding box center [322, 201] width 68 height 82
click at [328, 229] on button "Добавить" at bounding box center [322, 225] width 48 height 15
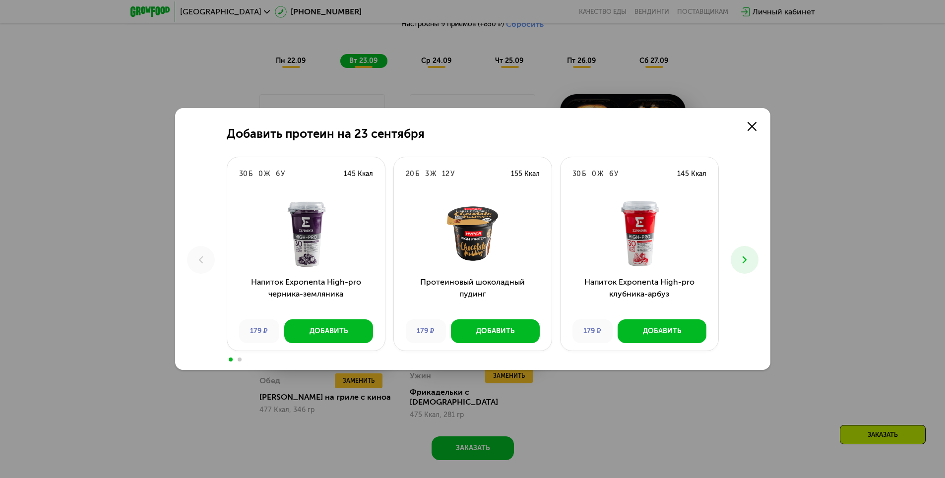
click at [744, 262] on use at bounding box center [744, 259] width 4 height 7
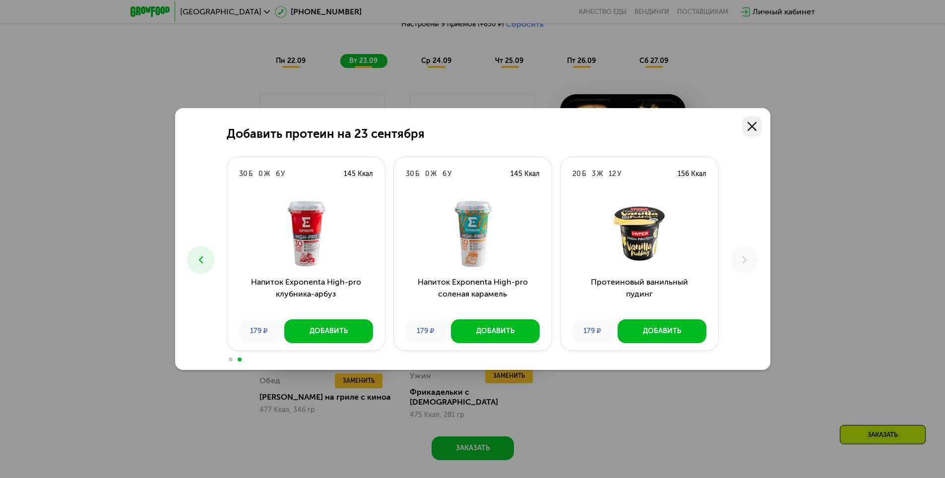
click at [756, 125] on icon at bounding box center [752, 126] width 9 height 9
